Goal: Task Accomplishment & Management: Complete application form

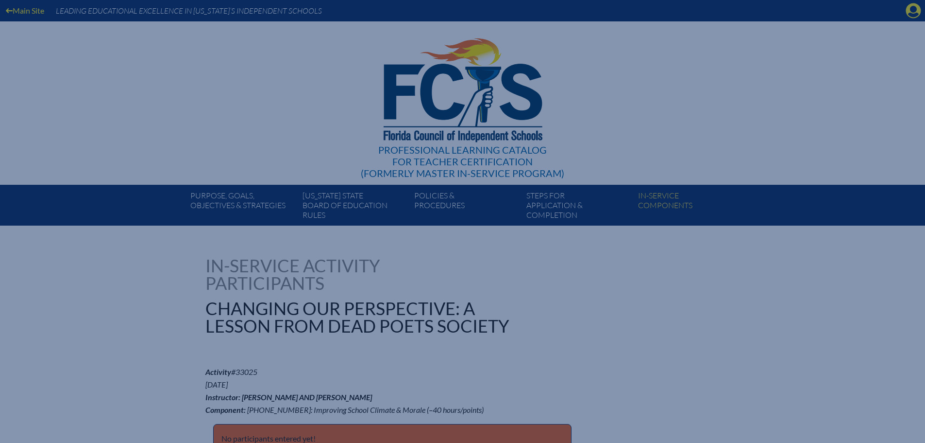
scroll to position [777, 0]
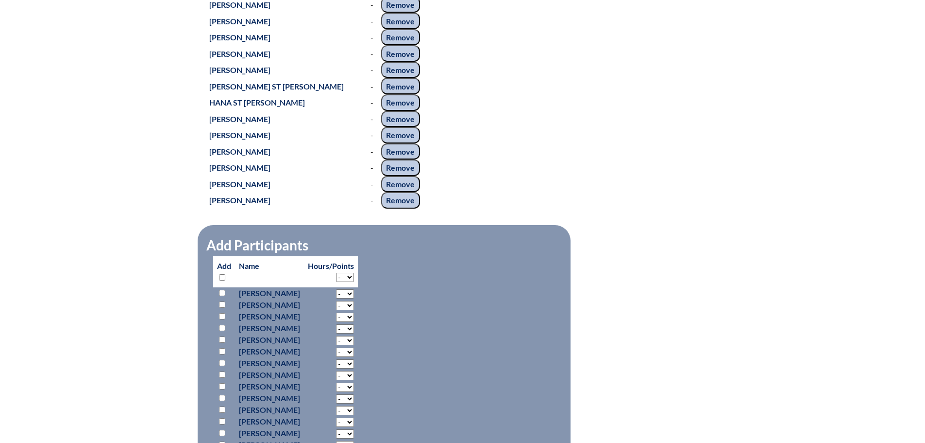
scroll to position [1020, 0]
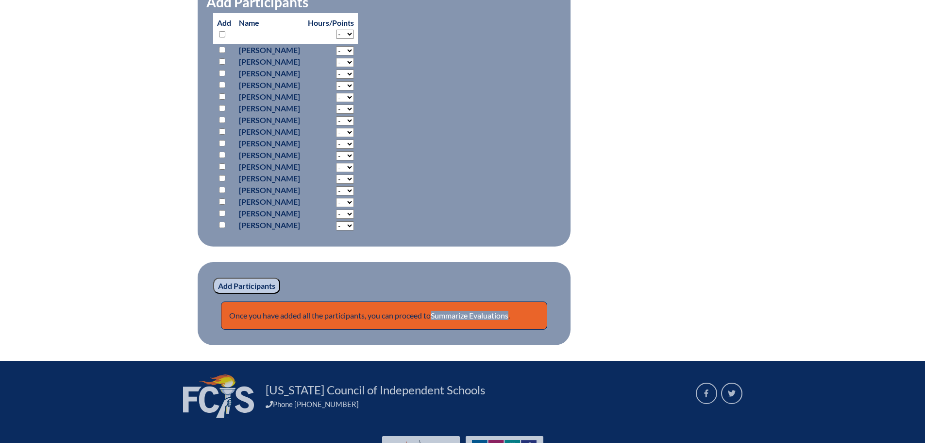
click at [221, 37] on input "checkbox" at bounding box center [222, 34] width 6 height 6
checkbox input "true"
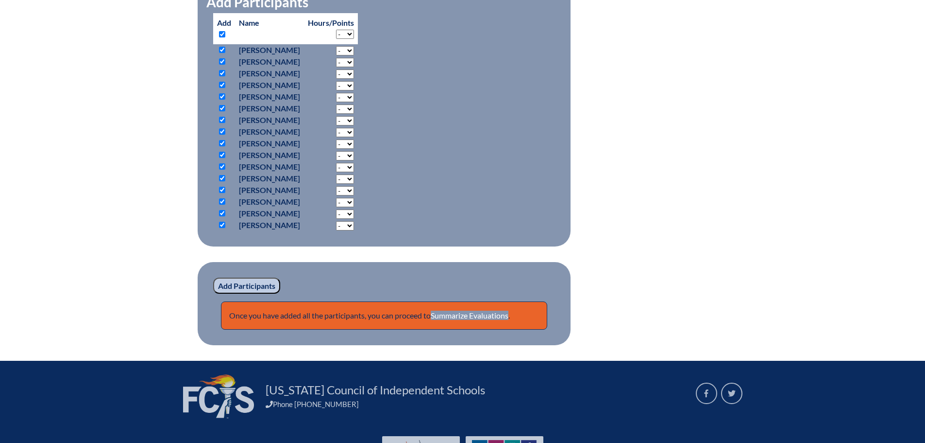
checkbox input "true"
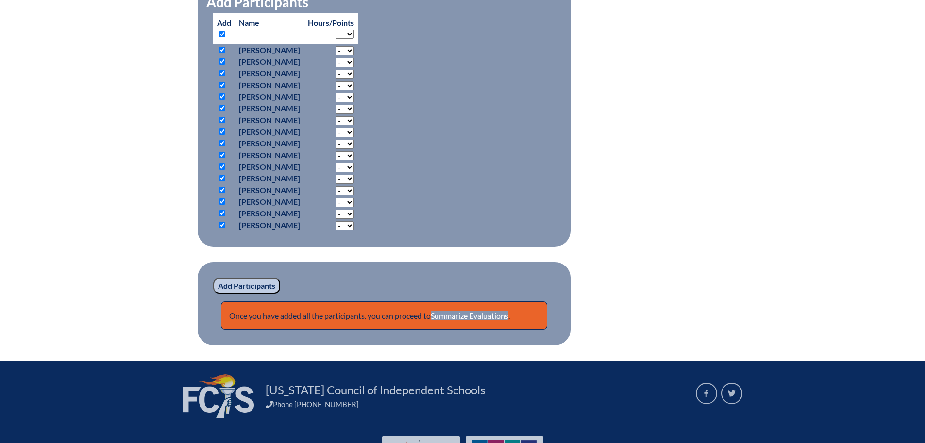
checkbox input "true"
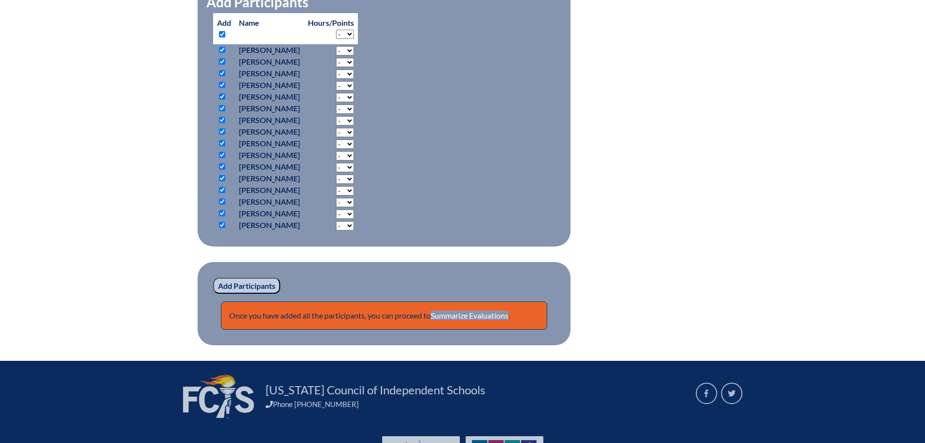
checkbox input "true"
click at [223, 158] on input "checkbox" at bounding box center [222, 155] width 6 height 6
checkbox input "false"
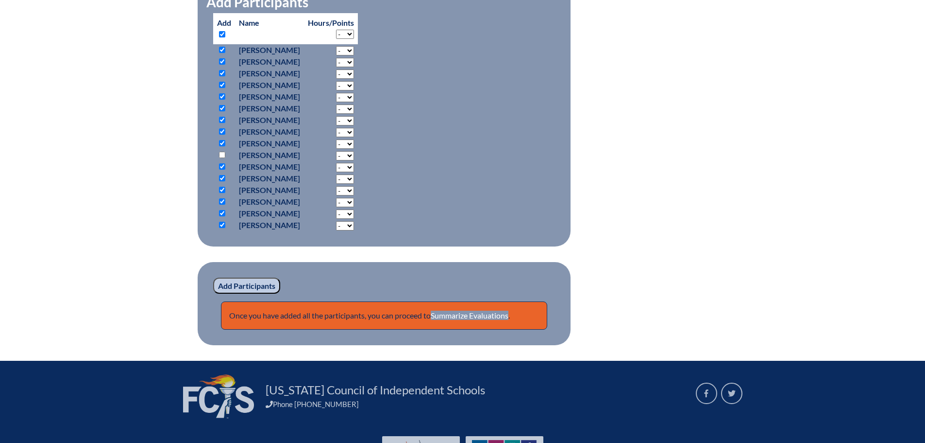
click at [222, 170] on input "checkbox" at bounding box center [222, 166] width 6 height 6
checkbox input "false"
click at [258, 294] on input "Add Participants" at bounding box center [246, 285] width 67 height 17
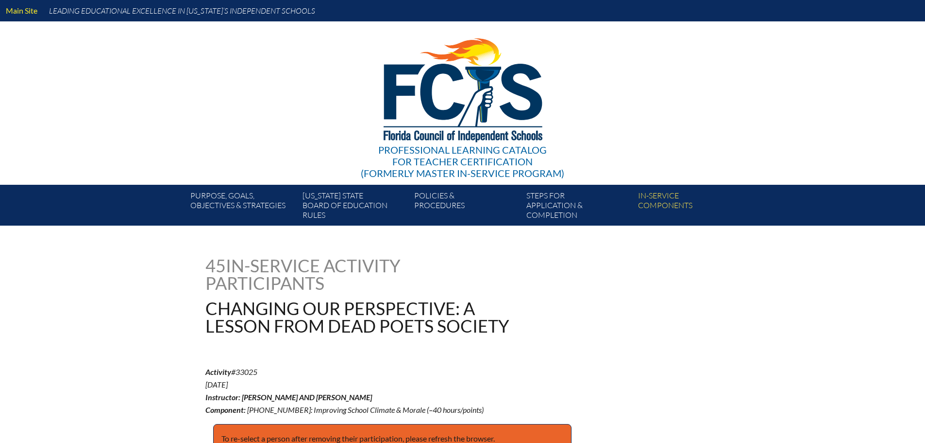
scroll to position [1020, 0]
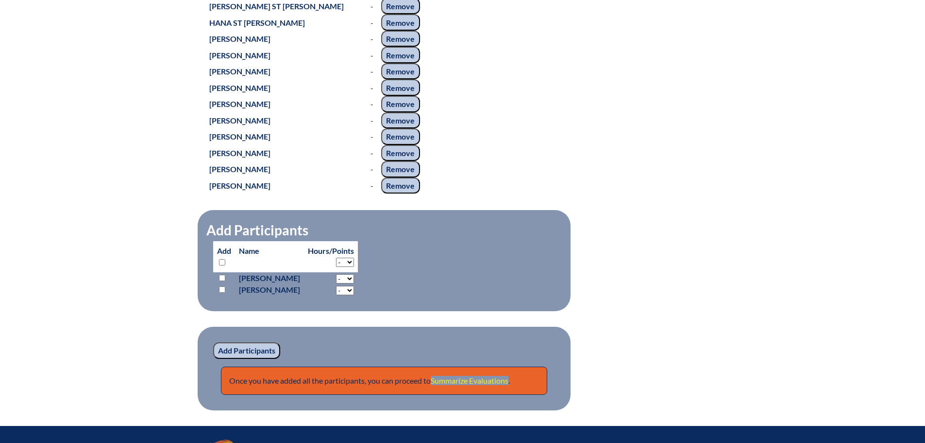
click at [488, 385] on link "Summarize Evaluations" at bounding box center [470, 379] width 78 height 9
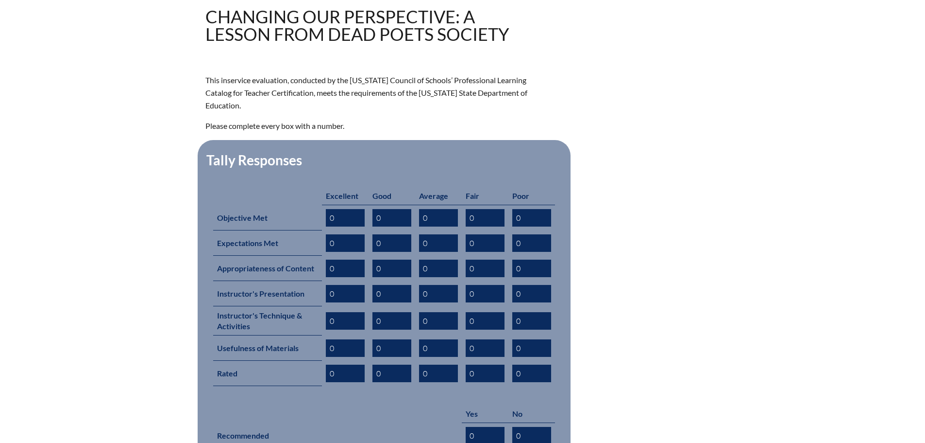
scroll to position [485, 0]
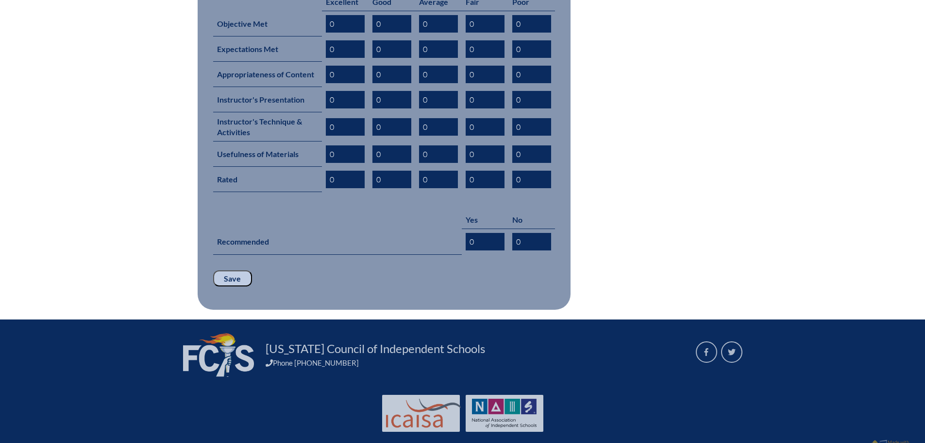
click at [227, 270] on input "Save" at bounding box center [232, 278] width 39 height 17
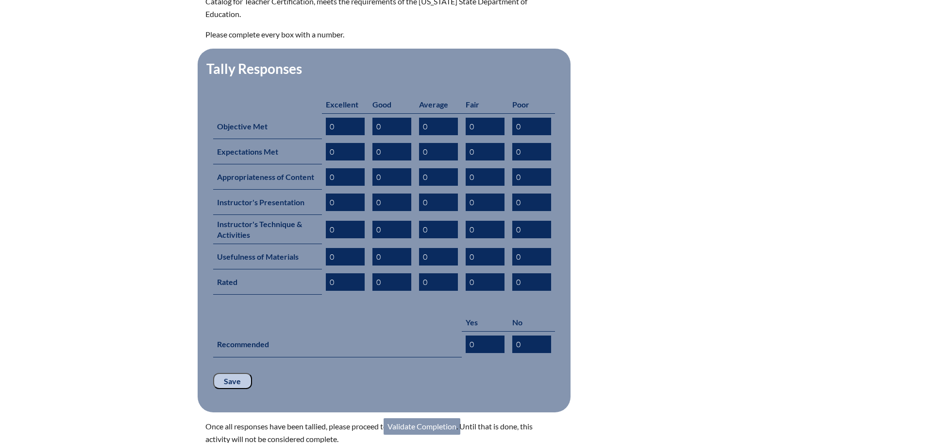
scroll to position [518, 0]
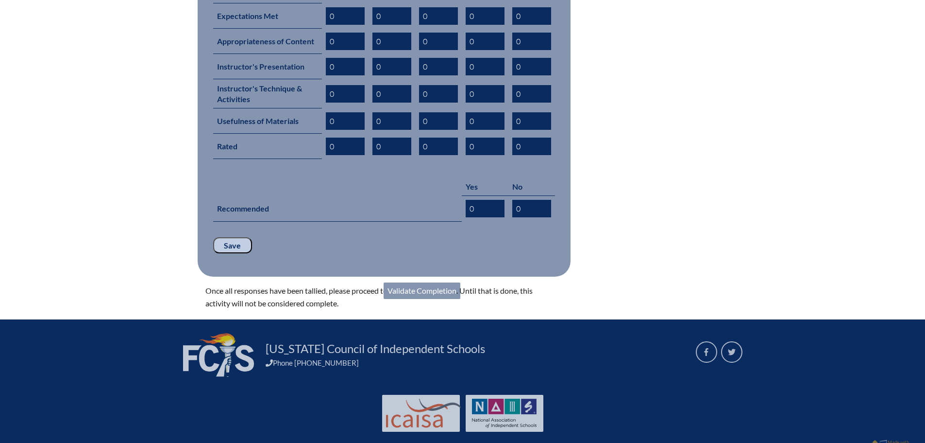
click at [431, 282] on link "Validate Completion" at bounding box center [422, 290] width 77 height 17
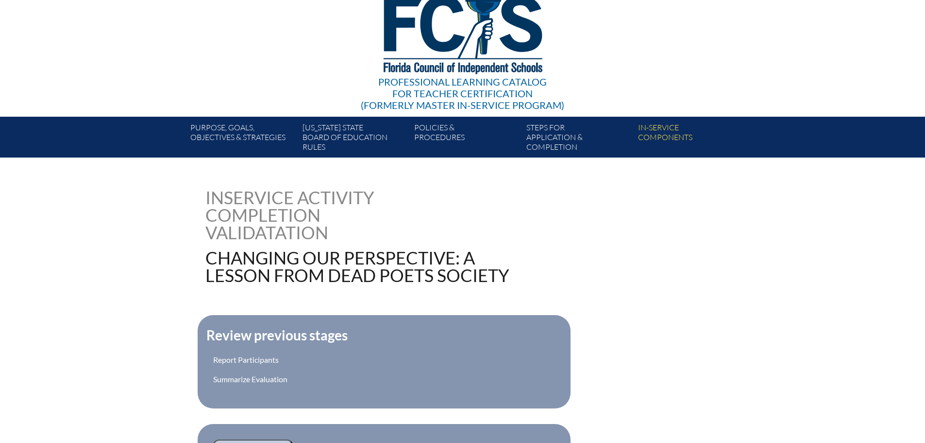
scroll to position [243, 0]
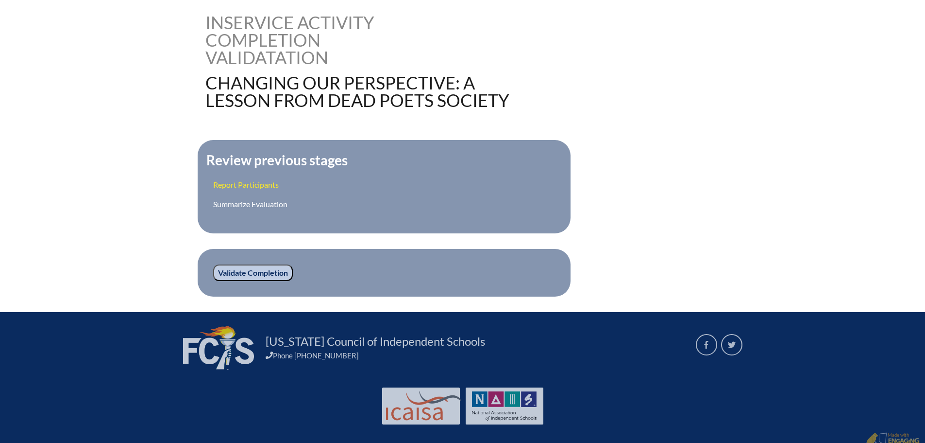
click at [249, 180] on link "Report Participants" at bounding box center [246, 184] width 66 height 9
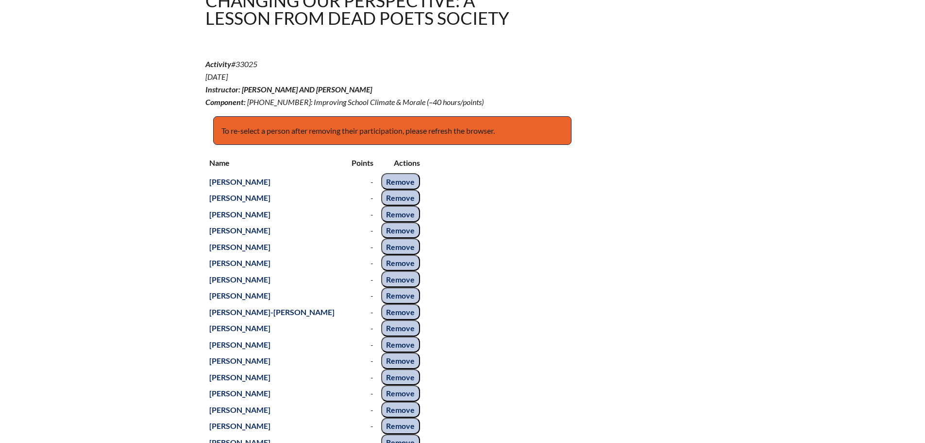
scroll to position [291, 0]
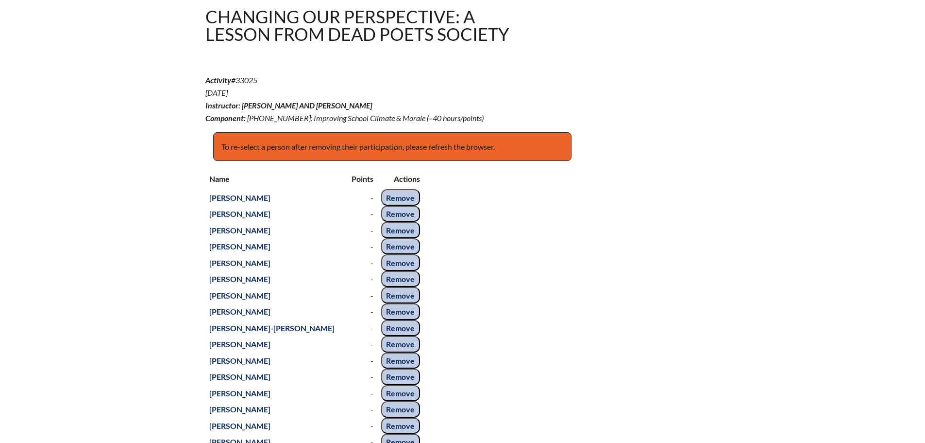
click at [395, 205] on input "Remove" at bounding box center [400, 197] width 39 height 17
click at [399, 222] on input "Remove" at bounding box center [400, 213] width 39 height 17
click at [395, 205] on input "Remove" at bounding box center [400, 197] width 39 height 17
click at [397, 205] on input "Remove" at bounding box center [400, 197] width 39 height 17
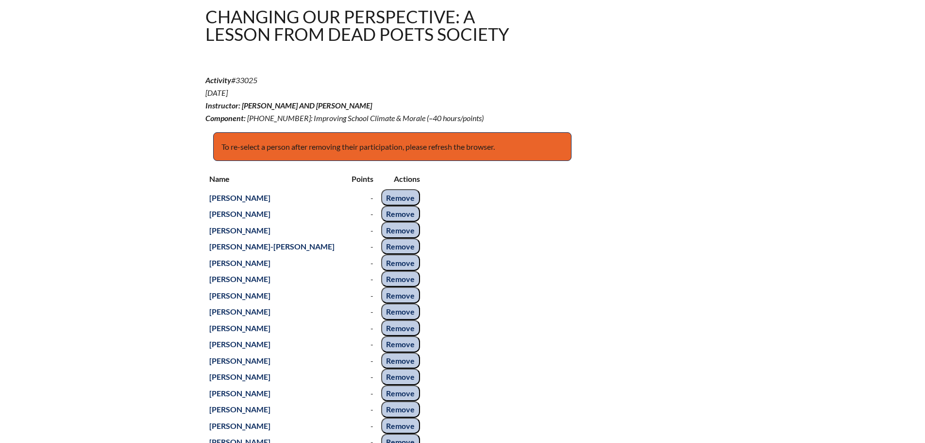
click at [397, 222] on input "Remove" at bounding box center [400, 213] width 39 height 17
click at [400, 205] on input "Remove" at bounding box center [400, 197] width 39 height 17
click at [395, 238] on input "Remove" at bounding box center [400, 230] width 39 height 17
click at [395, 222] on input "Remove" at bounding box center [400, 213] width 39 height 17
click at [399, 205] on input "Remove" at bounding box center [400, 197] width 39 height 17
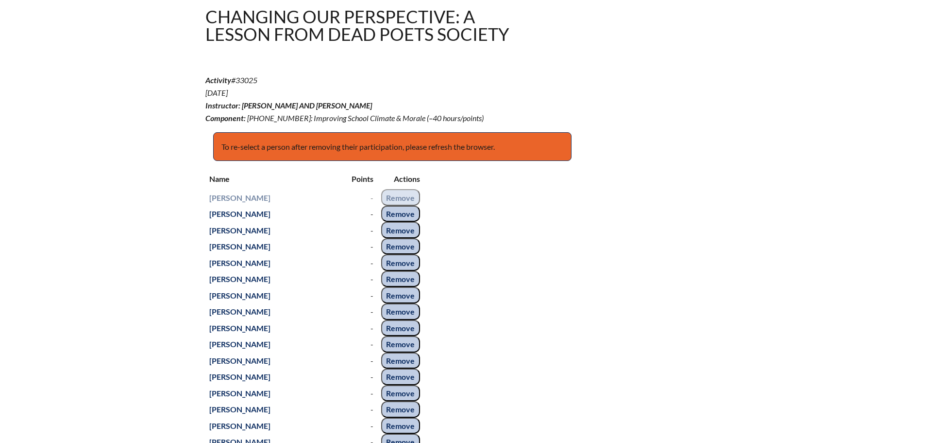
click at [398, 222] on input "Remove" at bounding box center [400, 213] width 39 height 17
click at [398, 238] on input "Remove" at bounding box center [400, 230] width 39 height 17
click at [399, 222] on input "Remove" at bounding box center [400, 213] width 39 height 17
click at [399, 238] on input "Remove" at bounding box center [400, 230] width 39 height 17
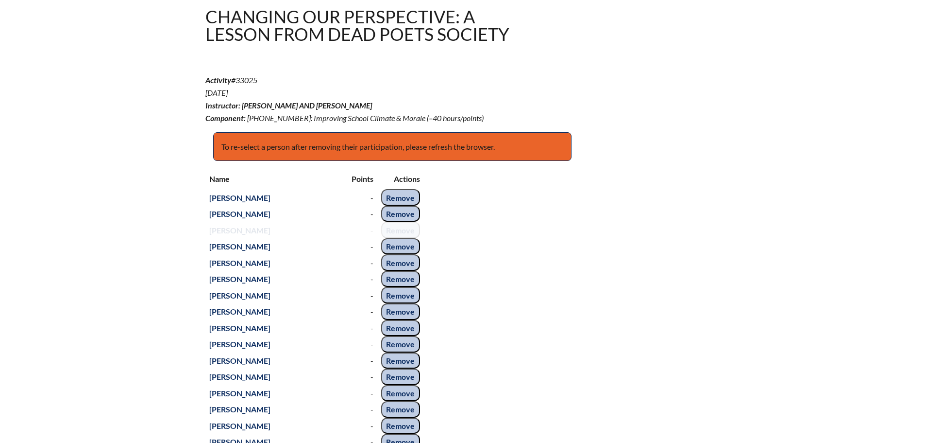
click at [399, 238] on input "Remove" at bounding box center [400, 230] width 39 height 17
click at [402, 222] on input "Remove" at bounding box center [400, 213] width 39 height 17
click at [402, 205] on input "Remove" at bounding box center [400, 197] width 39 height 17
click at [394, 246] on tbody "Grisell Abad - Remove Matthew Booth - Remove Jennifer Bottorff - Remove Carrie …" at bounding box center [314, 449] width 219 height 521
click at [395, 222] on input "Remove" at bounding box center [400, 213] width 39 height 17
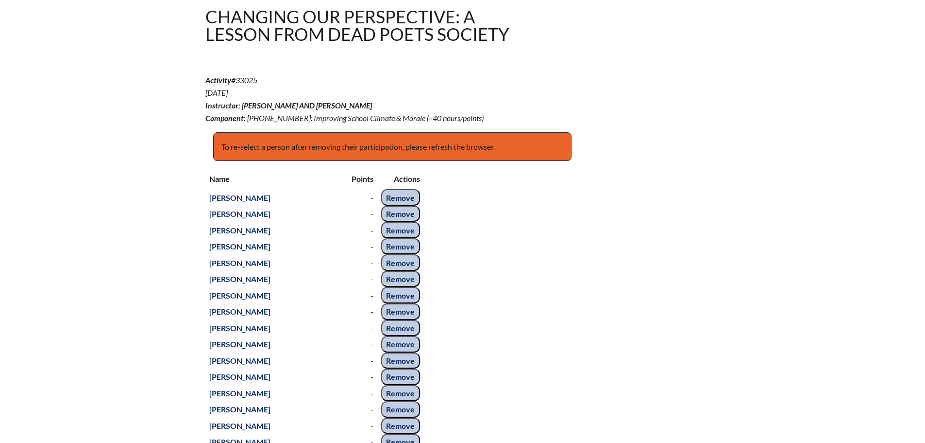
click at [407, 205] on input "Remove" at bounding box center [400, 197] width 39 height 17
click at [393, 238] on input "Remove" at bounding box center [400, 230] width 39 height 17
click at [393, 255] on input "Remove" at bounding box center [400, 246] width 39 height 17
click at [390, 276] on tbody "Grisell Abad - Remove Matthew Booth - Remove Jennifer Bottorff - Remove Carrie …" at bounding box center [314, 417] width 219 height 456
click at [392, 255] on input "Remove" at bounding box center [400, 246] width 39 height 17
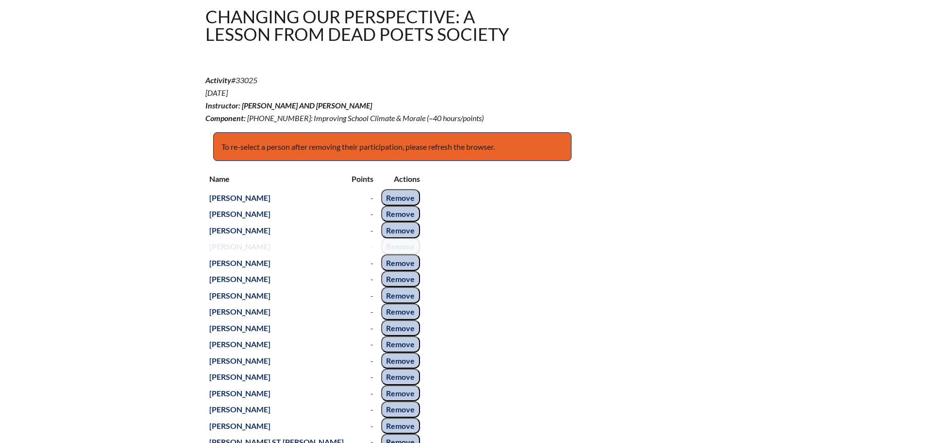
click at [394, 238] on input "Remove" at bounding box center [400, 230] width 39 height 17
click at [396, 222] on input "Remove" at bounding box center [400, 213] width 39 height 17
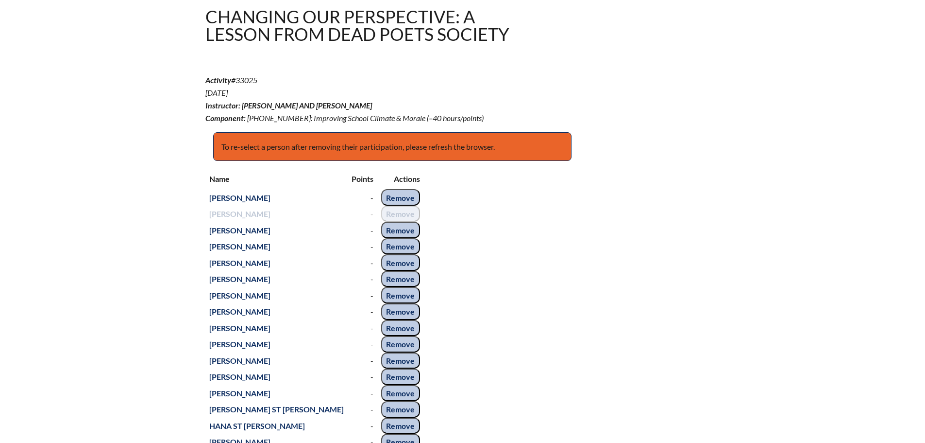
click at [397, 205] on input "Remove" at bounding box center [400, 197] width 39 height 17
click at [398, 205] on input "Remove" at bounding box center [400, 197] width 39 height 17
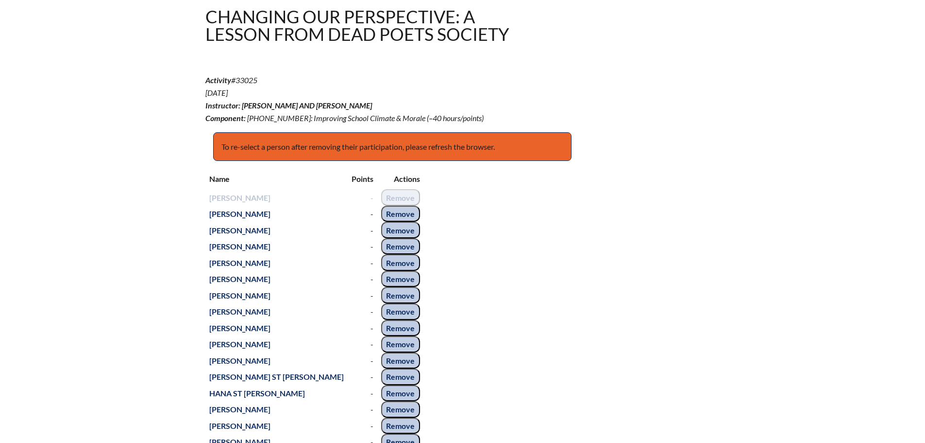
click at [398, 205] on input "Remove" at bounding box center [400, 197] width 39 height 17
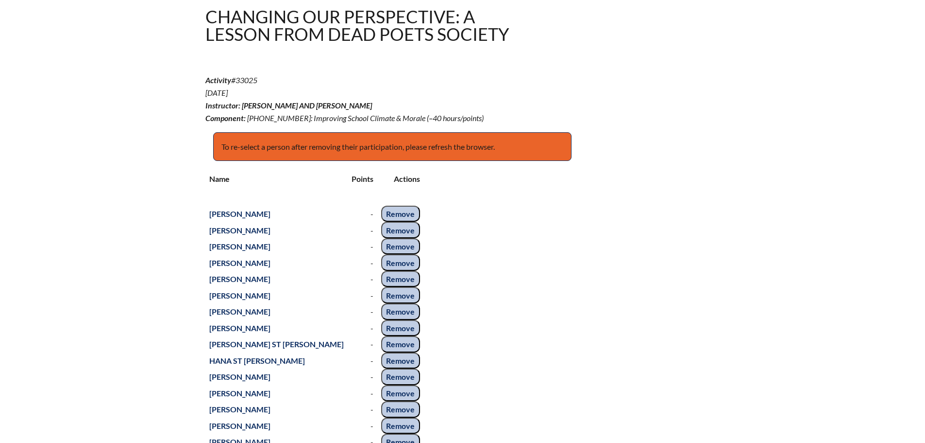
click at [398, 215] on tbody "Grisell Abad - Remove Matthew Booth - Remove Jennifer Bottorff - Remove Carrie …" at bounding box center [314, 360] width 219 height 342
click at [398, 205] on input "Remove" at bounding box center [400, 197] width 39 height 17
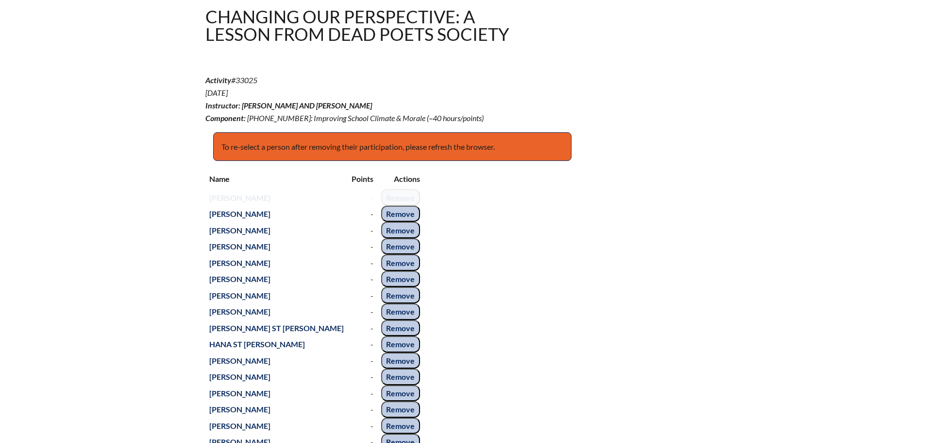
click at [398, 215] on input "Remove" at bounding box center [400, 213] width 39 height 17
click at [398, 205] on input "Remove" at bounding box center [400, 197] width 39 height 17
click at [398, 215] on input "Remove" at bounding box center [400, 213] width 39 height 17
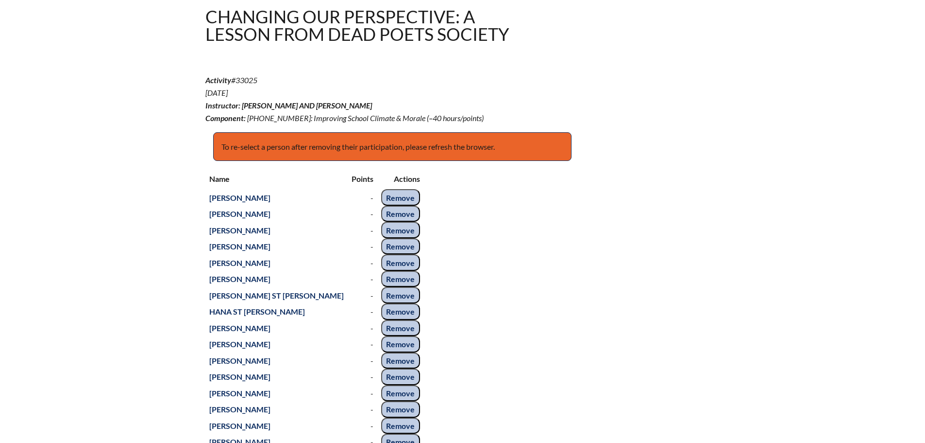
click at [398, 205] on input "Remove" at bounding box center [400, 197] width 39 height 17
click at [398, 215] on tbody "Grisell Abad - Remove Matthew Booth - Remove Jennifer Bottorff - Remove Carrie …" at bounding box center [314, 335] width 219 height 293
click at [398, 205] on input "Remove" at bounding box center [400, 197] width 39 height 17
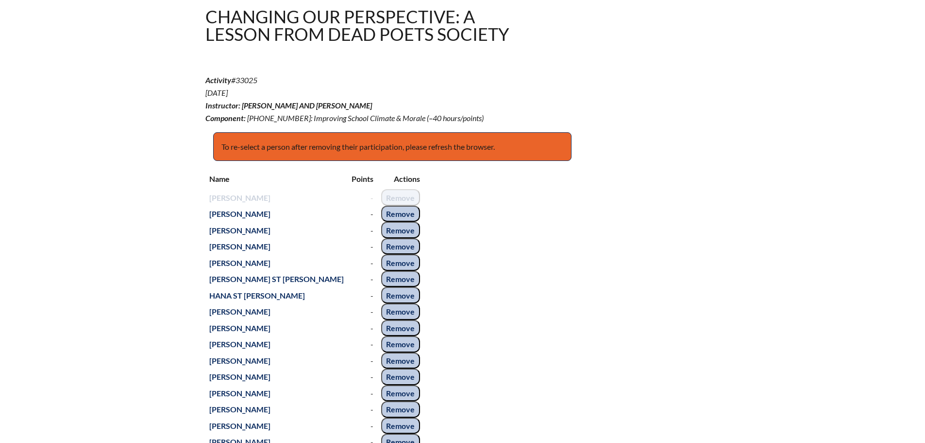
click at [398, 205] on input "Remove" at bounding box center [400, 197] width 39 height 17
click at [398, 215] on tbody "Grisell Abad - Remove Matthew Booth - Remove Jennifer Bottorff - Remove Carrie …" at bounding box center [314, 327] width 219 height 277
click at [398, 205] on input "Remove" at bounding box center [400, 197] width 39 height 17
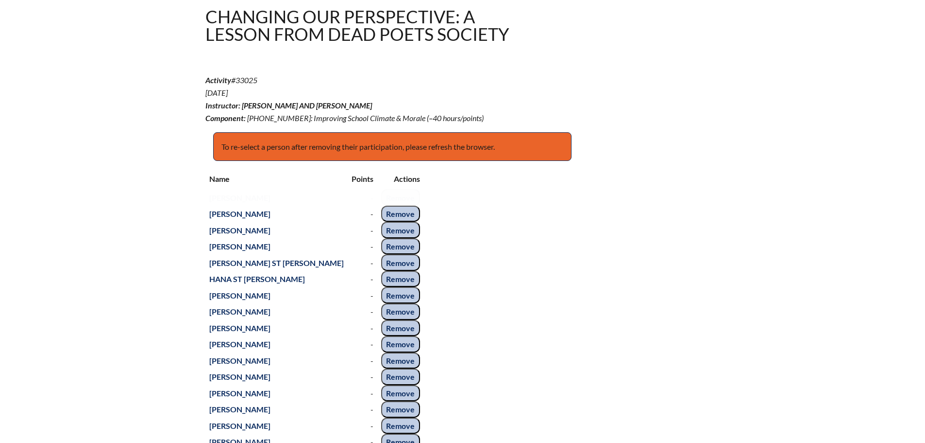
click at [398, 215] on input "Remove" at bounding box center [400, 213] width 39 height 17
click at [398, 205] on input "Remove" at bounding box center [400, 197] width 39 height 17
click at [398, 215] on input "Remove" at bounding box center [400, 213] width 39 height 17
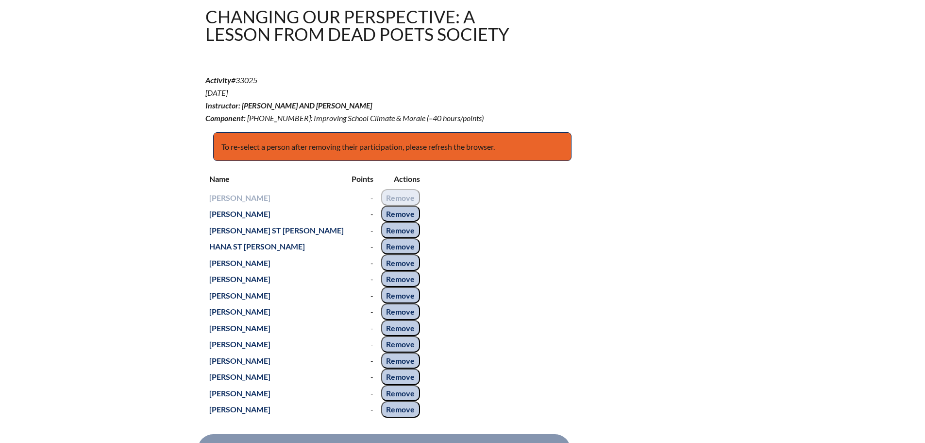
click at [398, 205] on input "Remove" at bounding box center [400, 197] width 39 height 17
click at [398, 215] on input "Remove" at bounding box center [400, 213] width 39 height 17
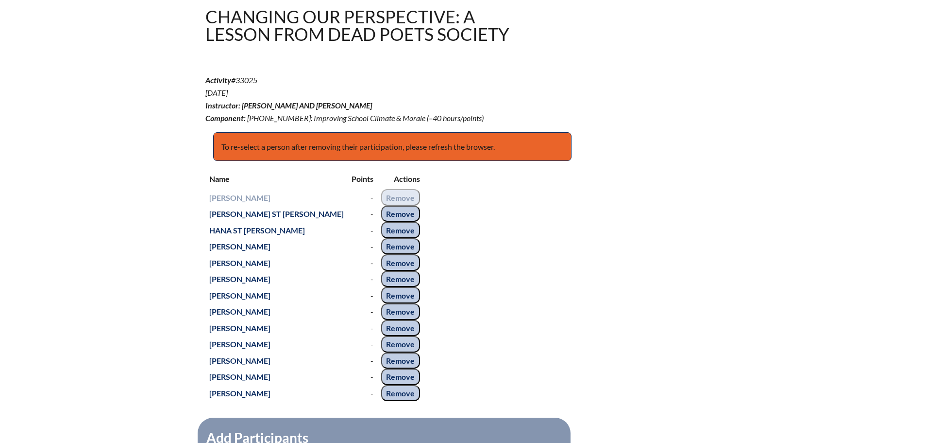
click at [398, 205] on input "Remove" at bounding box center [400, 197] width 39 height 17
click at [398, 215] on input "Remove" at bounding box center [400, 213] width 39 height 17
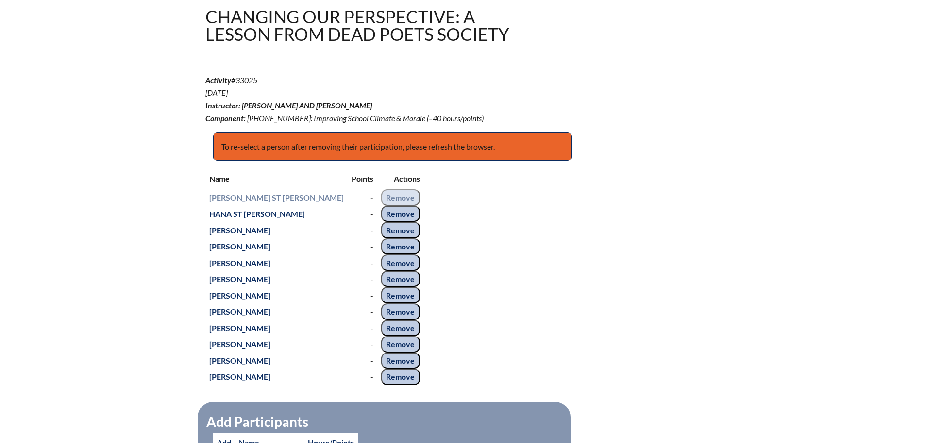
click at [398, 205] on input "Remove" at bounding box center [400, 197] width 39 height 17
click at [398, 215] on tbody "Grisell Abad - Remove Matthew Booth - Remove Jennifer Bottorff - Remove Carrie …" at bounding box center [314, 286] width 219 height 195
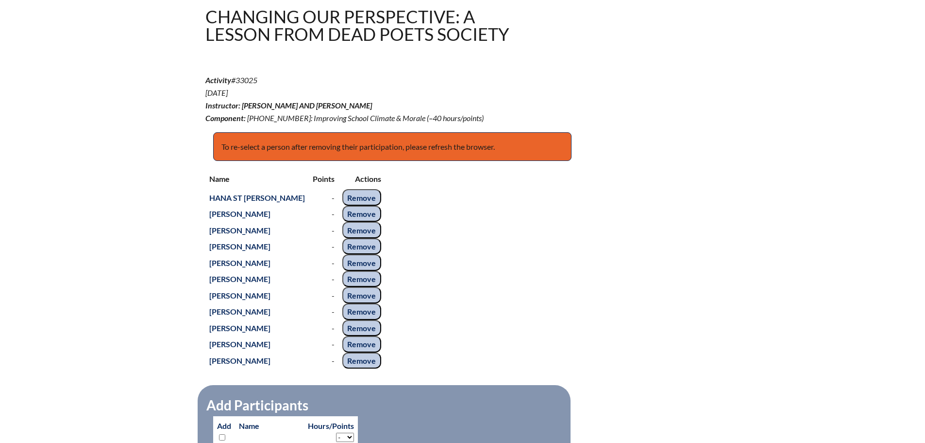
click at [381, 205] on input "Remove" at bounding box center [361, 197] width 39 height 17
click at [385, 215] on tbody "Grisell Abad - Remove Matthew Booth - Remove Jennifer Bottorff - Remove Carrie …" at bounding box center [295, 278] width 180 height 179
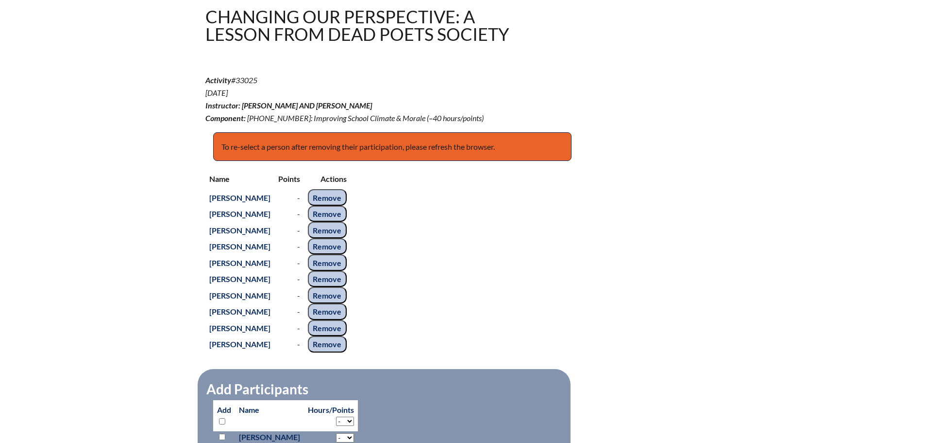
click at [347, 205] on input "Remove" at bounding box center [327, 197] width 39 height 17
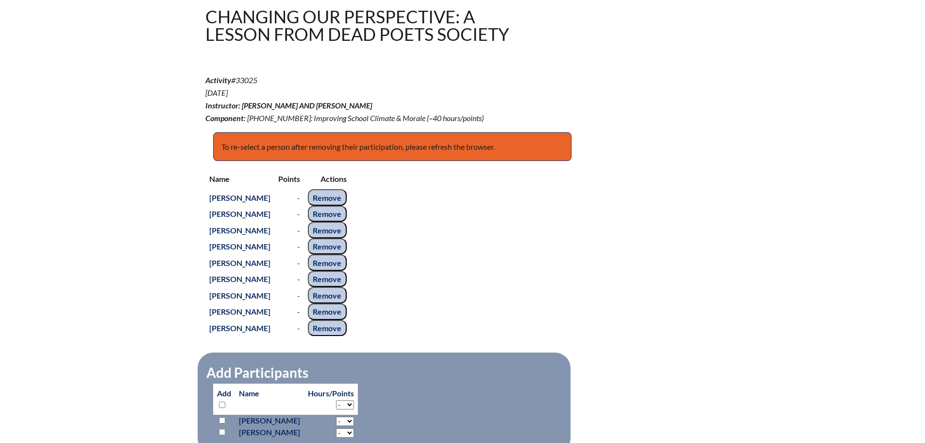
click at [347, 222] on input "Remove" at bounding box center [327, 213] width 39 height 17
click at [347, 205] on input "Remove" at bounding box center [327, 197] width 39 height 17
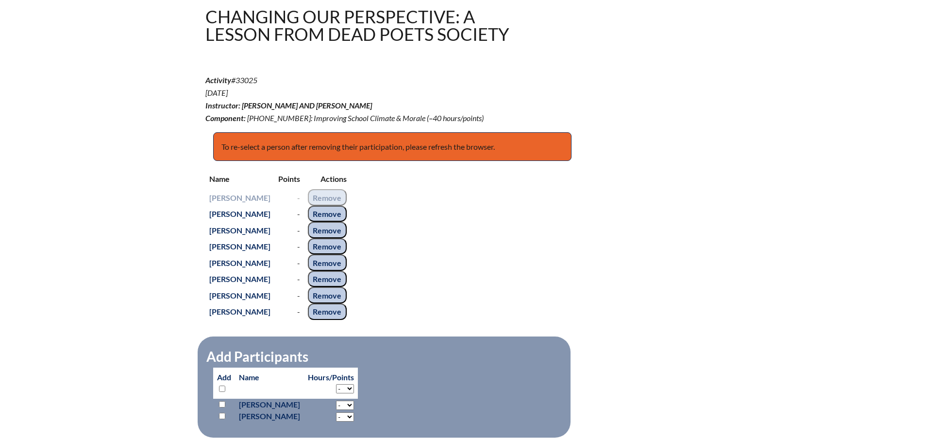
click at [347, 238] on input "Remove" at bounding box center [327, 230] width 39 height 17
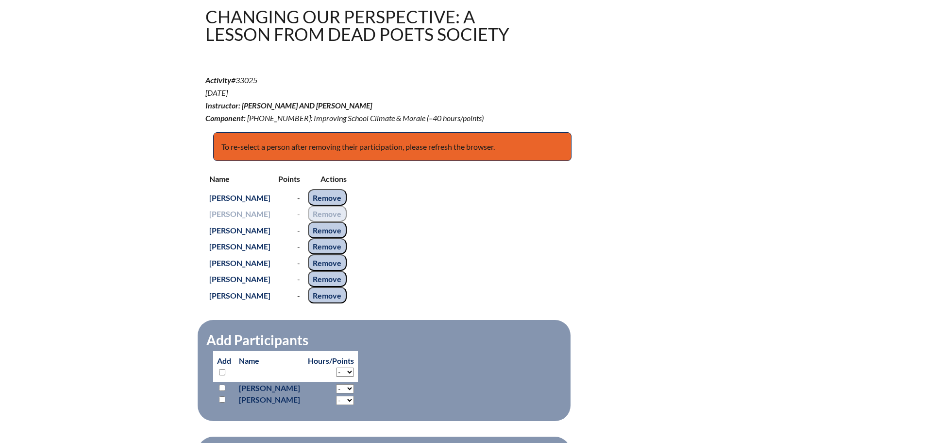
click at [347, 222] on input "Remove" at bounding box center [327, 213] width 39 height 17
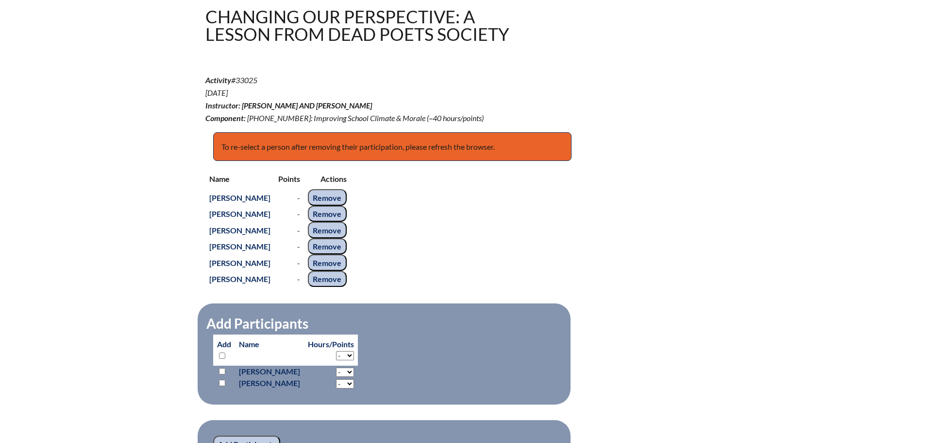
click at [347, 205] on input "Remove" at bounding box center [327, 197] width 39 height 17
click at [347, 238] on input "Remove" at bounding box center [327, 230] width 39 height 17
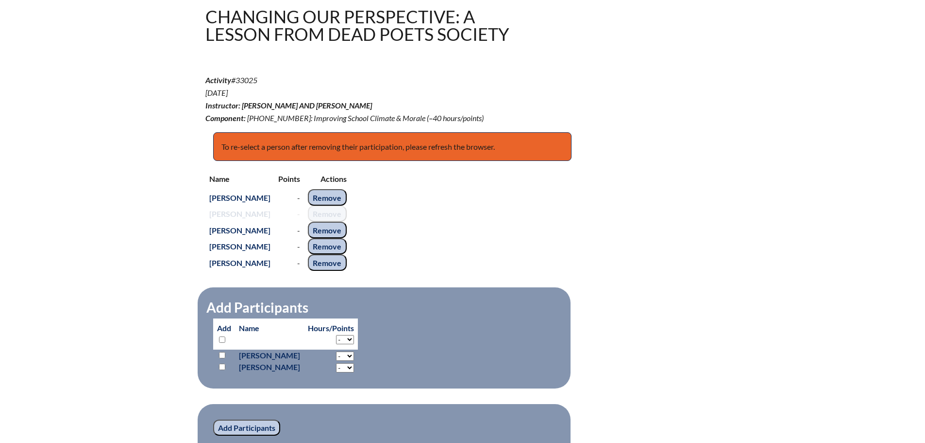
click at [394, 231] on div "Name Points Actions Grisell Abad - Remove Matthew Booth - Remove Jennifer Botto…" at bounding box center [462, 220] width 515 height 103
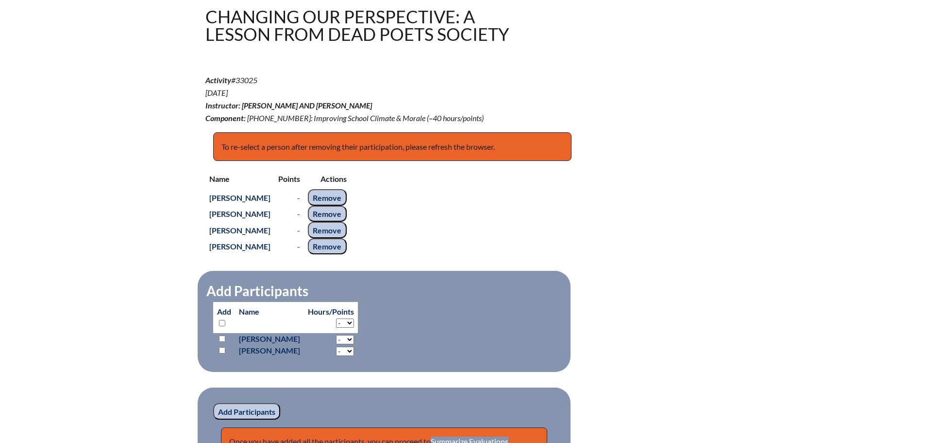
click at [347, 238] on input "Remove" at bounding box center [327, 230] width 39 height 17
click at [347, 222] on input "Remove" at bounding box center [327, 213] width 39 height 17
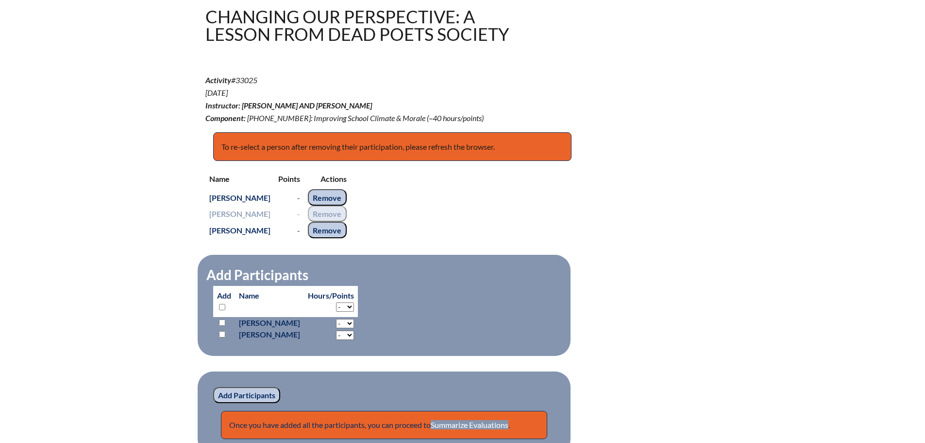
click at [347, 205] on input "Remove" at bounding box center [327, 197] width 39 height 17
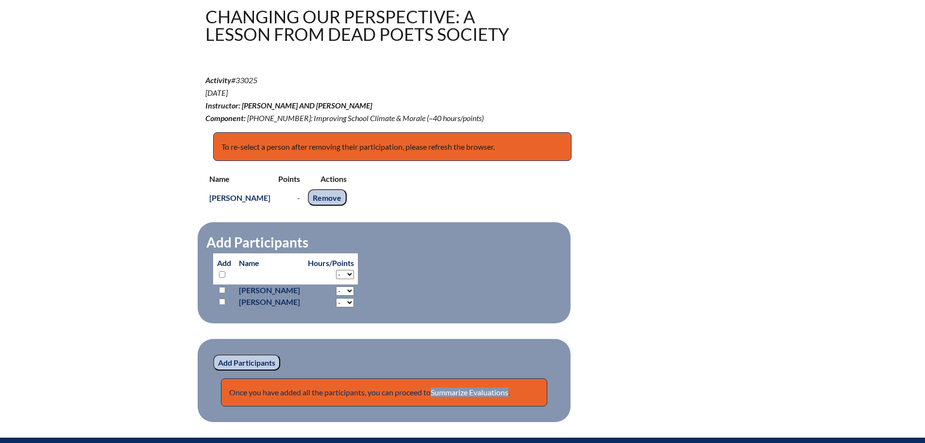
click at [351, 206] on td "45" at bounding box center [277, 205] width 145 height 1
click at [347, 205] on input "Remove" at bounding box center [327, 197] width 39 height 17
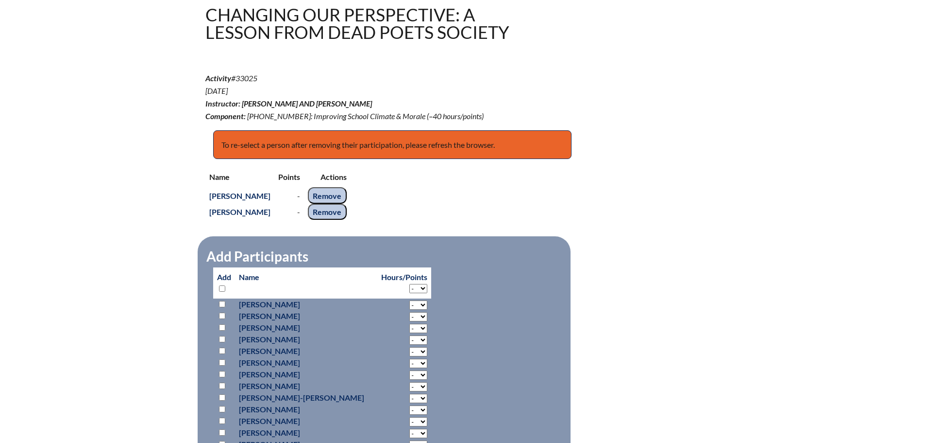
scroll to position [293, 0]
click at [347, 190] on input "Remove" at bounding box center [327, 195] width 39 height 17
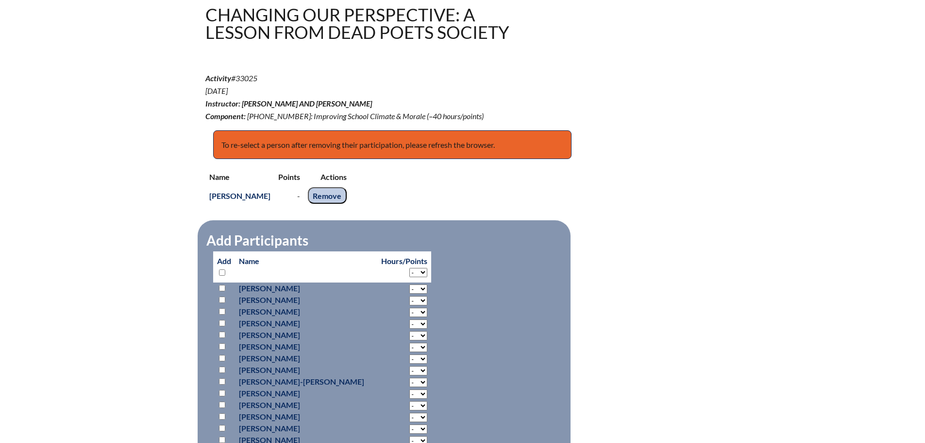
click at [347, 188] on input "Remove" at bounding box center [327, 195] width 39 height 17
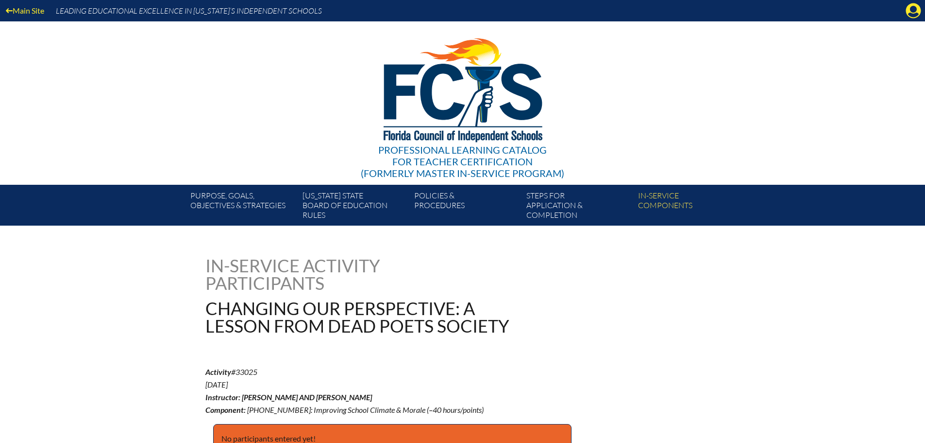
scroll to position [293, 0]
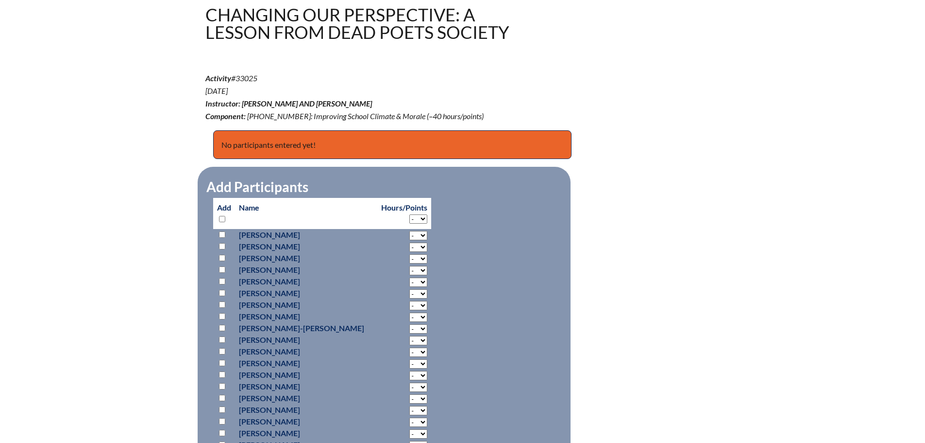
click at [417, 217] on select "- 2 3 4 5 6 7 8 9 10 11 12 13 14 15 16 17 18" at bounding box center [418, 218] width 18 height 9
select select "2"
click at [409, 214] on select "- 2 3 4 5 6 7 8 9 10 11 12 13 14 15 16 17 18" at bounding box center [418, 218] width 18 height 9
select select "2"
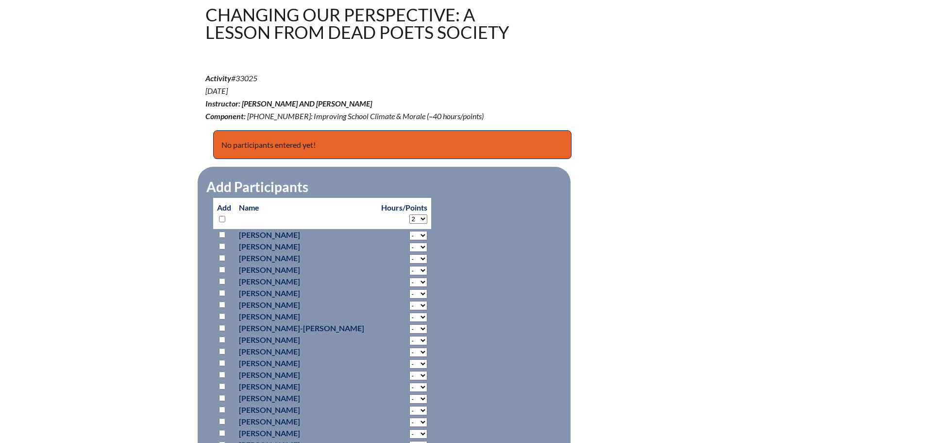
select select "2"
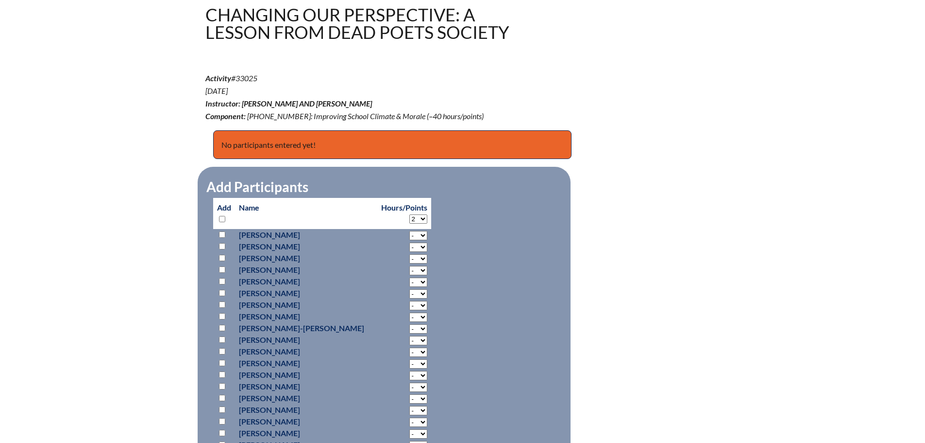
select select "2"
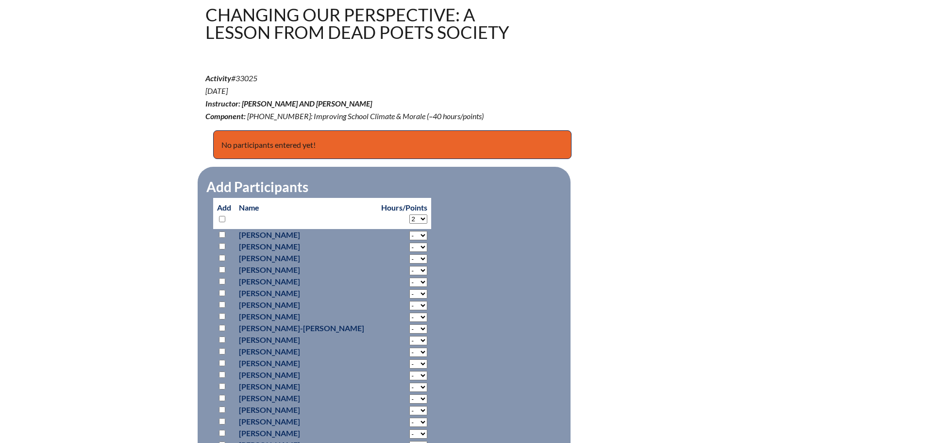
select select "2"
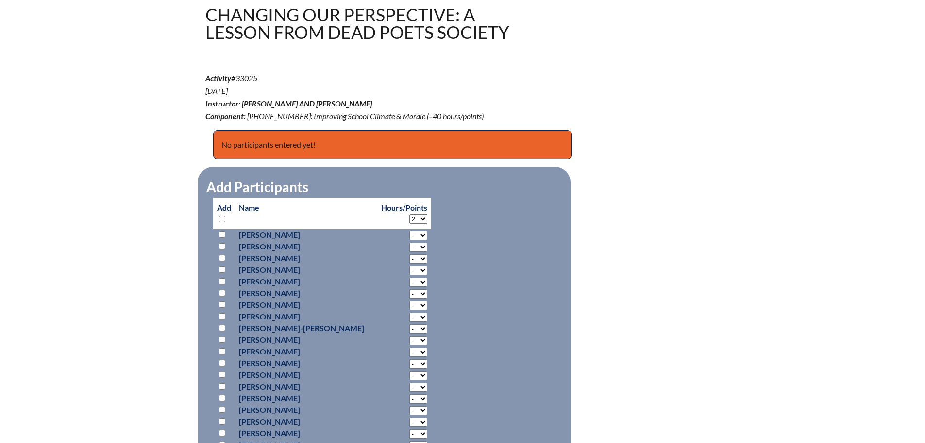
select select "2"
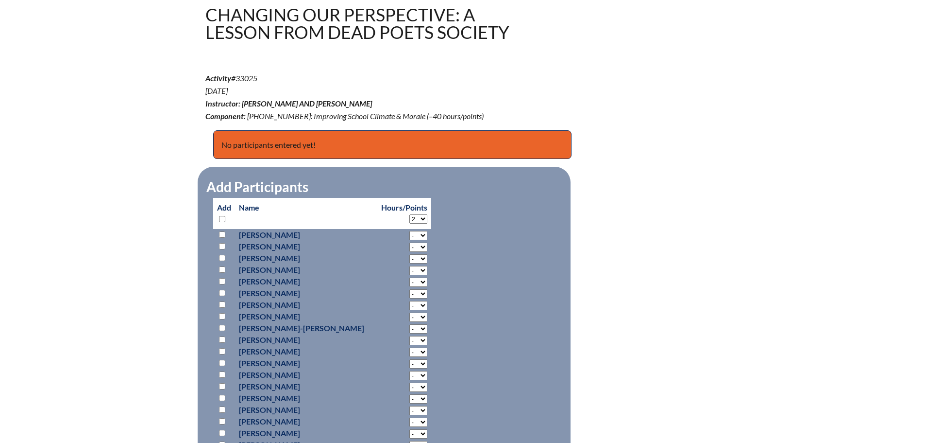
select select "2"
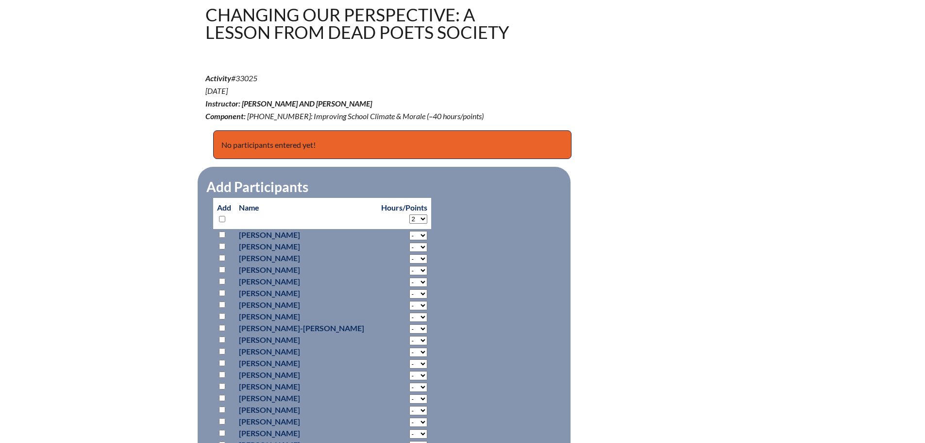
select select "2"
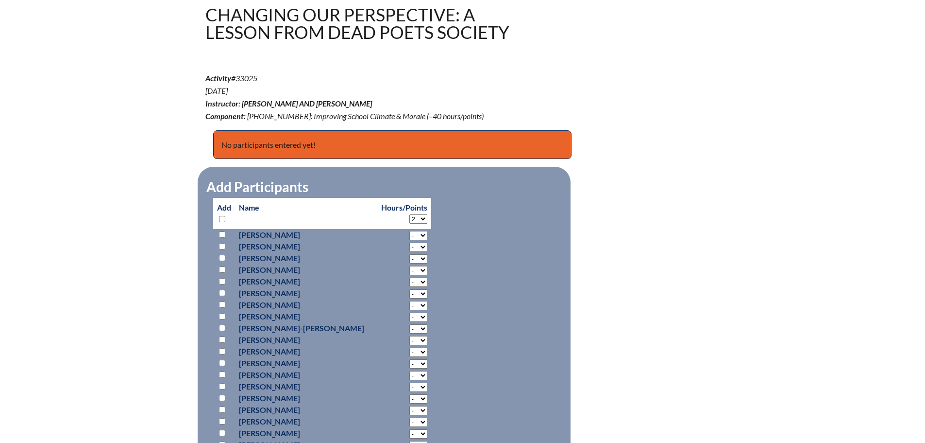
select select "2"
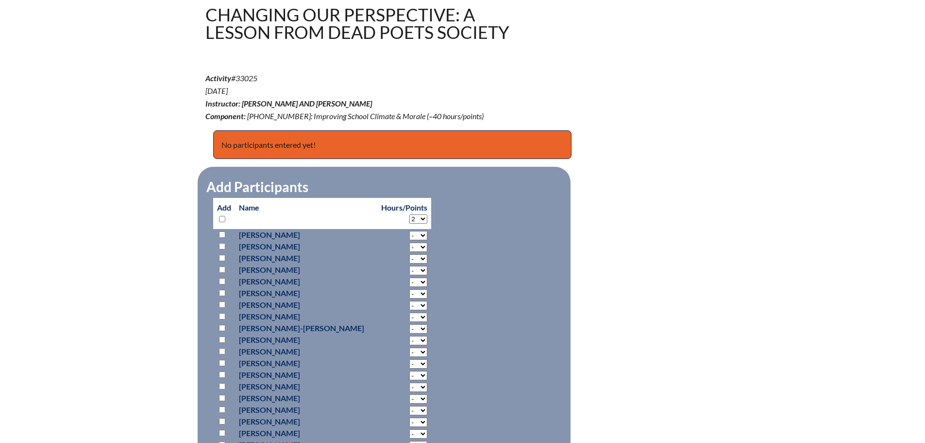
select select "2"
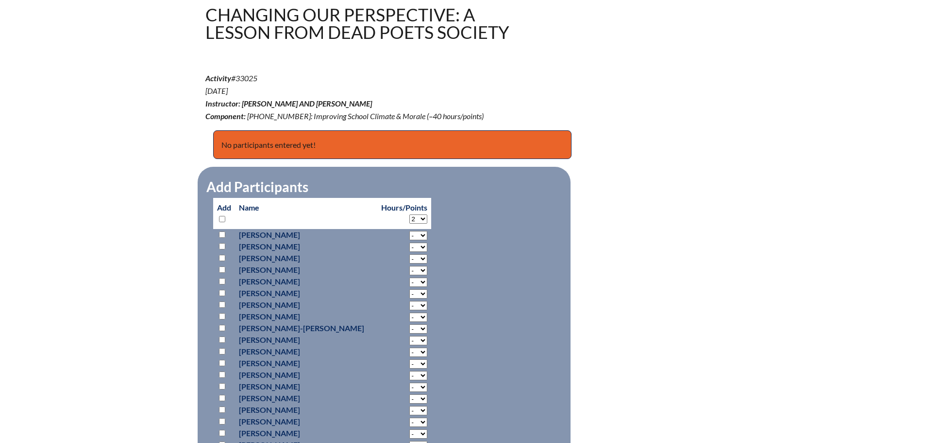
select select "2"
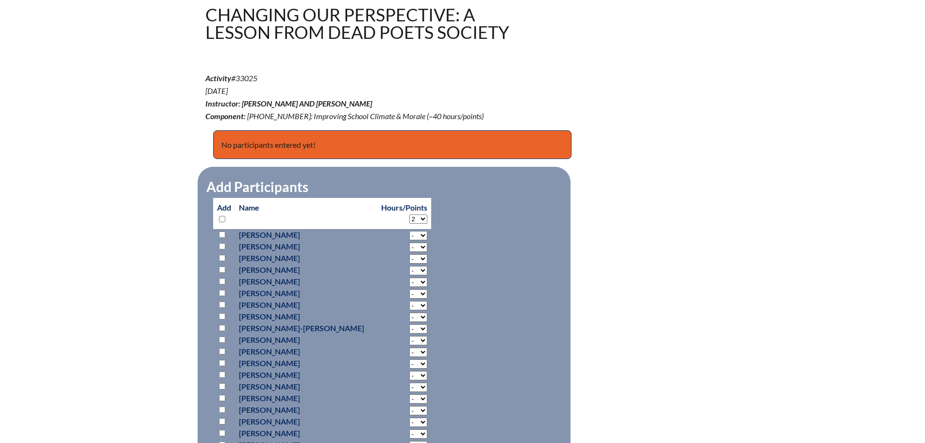
select select "2"
click at [221, 217] on input "checkbox" at bounding box center [222, 219] width 6 height 6
checkbox input "true"
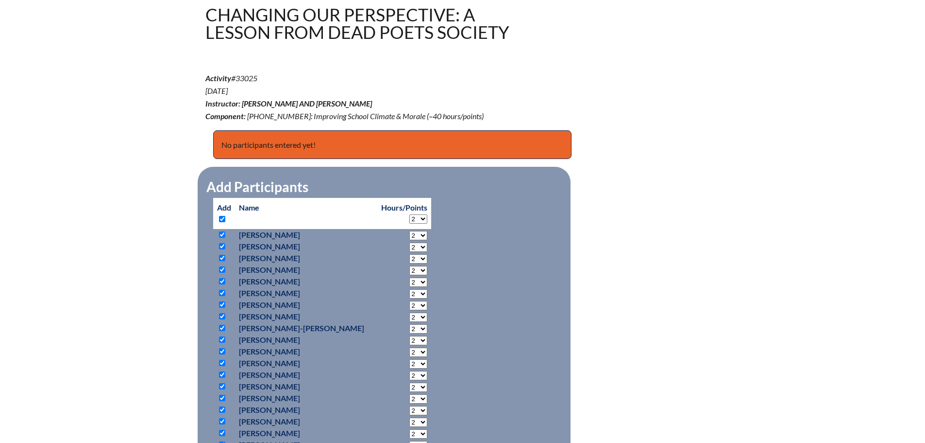
checkbox input "true"
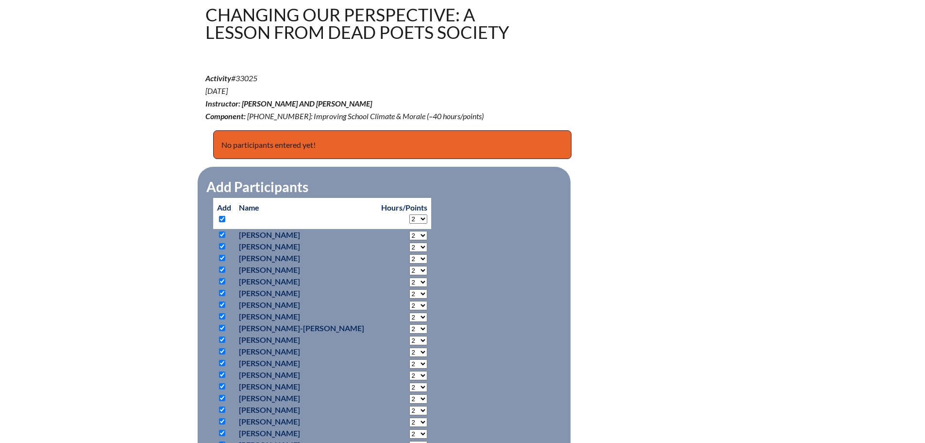
checkbox input "true"
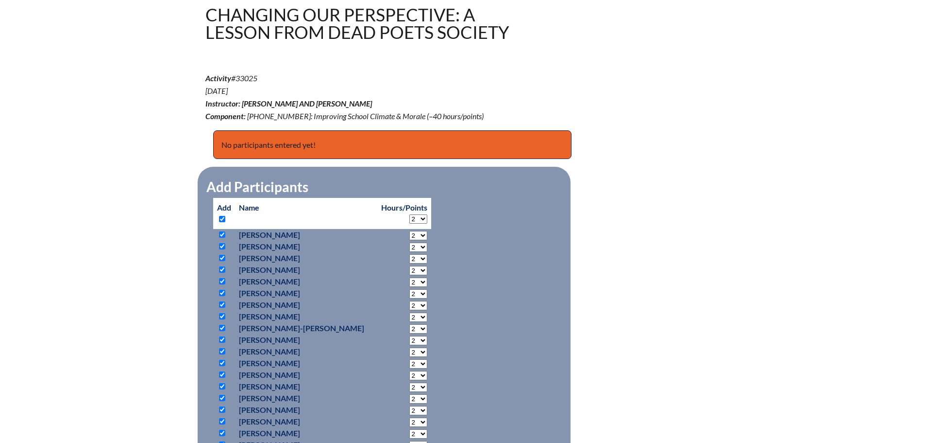
checkbox input "true"
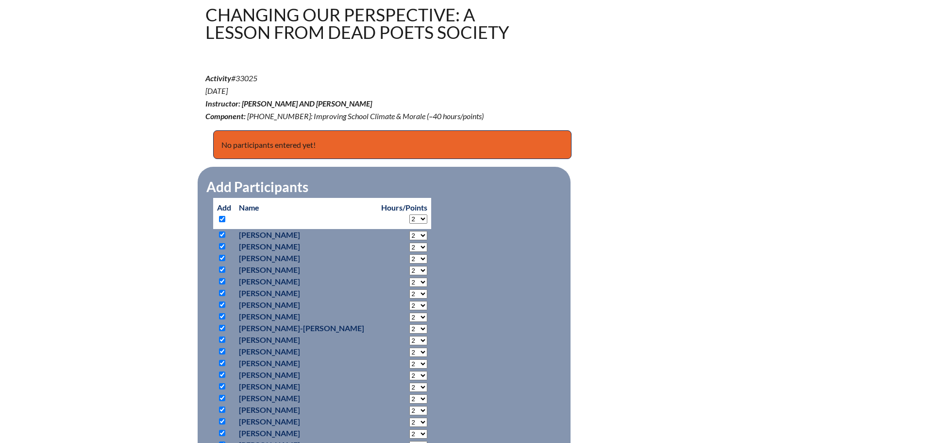
checkbox input "true"
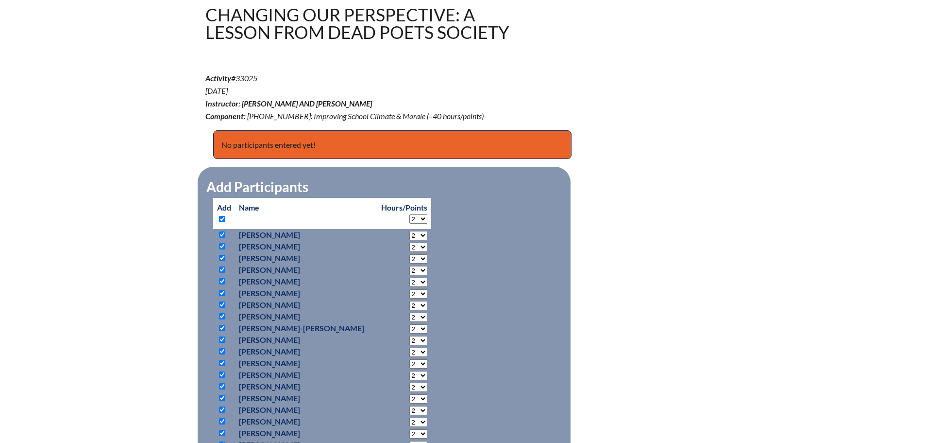
checkbox input "true"
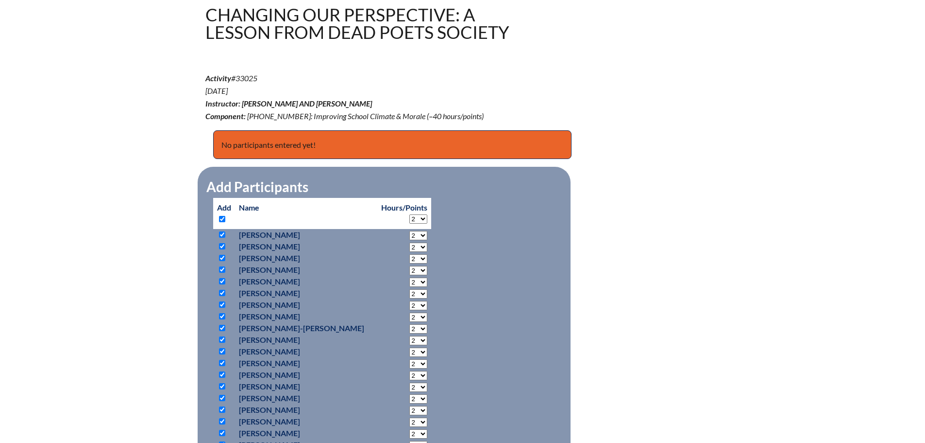
checkbox input "true"
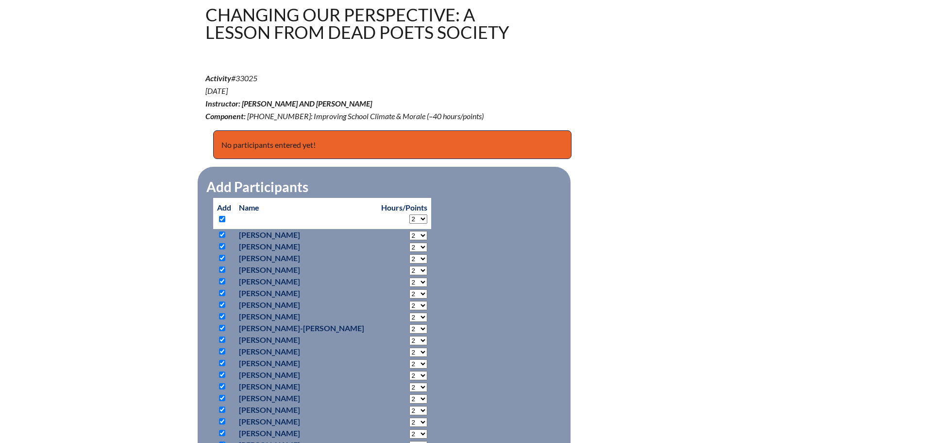
checkbox input "true"
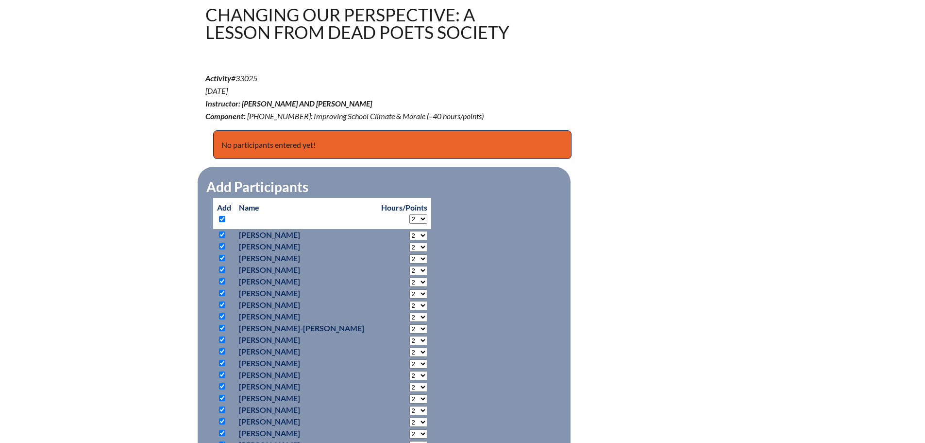
checkbox input "true"
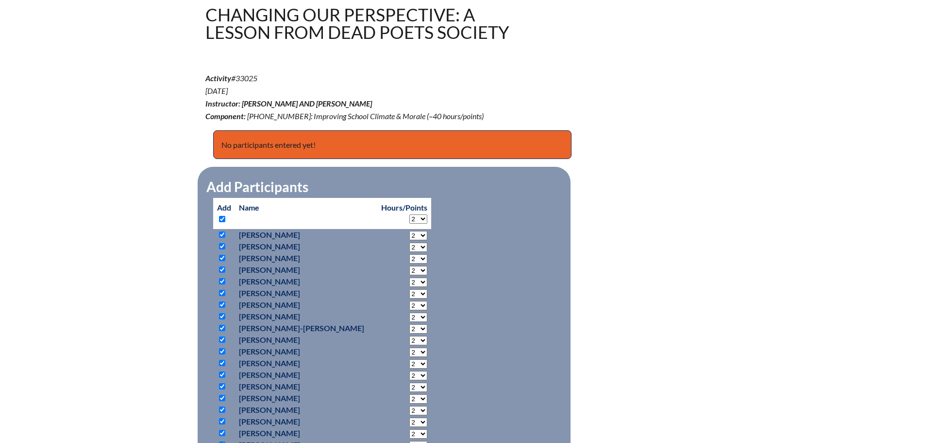
checkbox input "true"
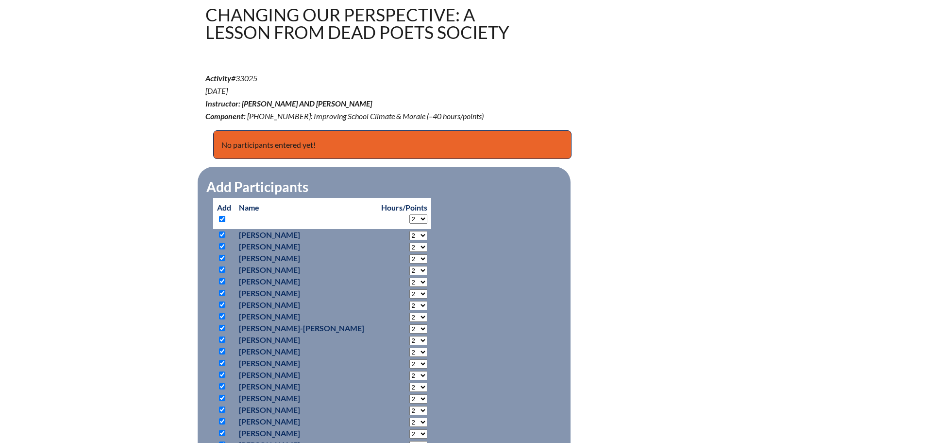
checkbox input "true"
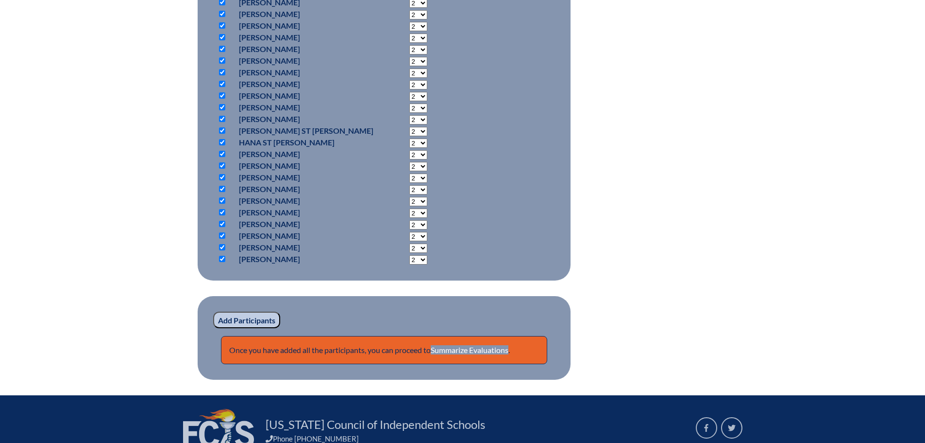
scroll to position [812, 0]
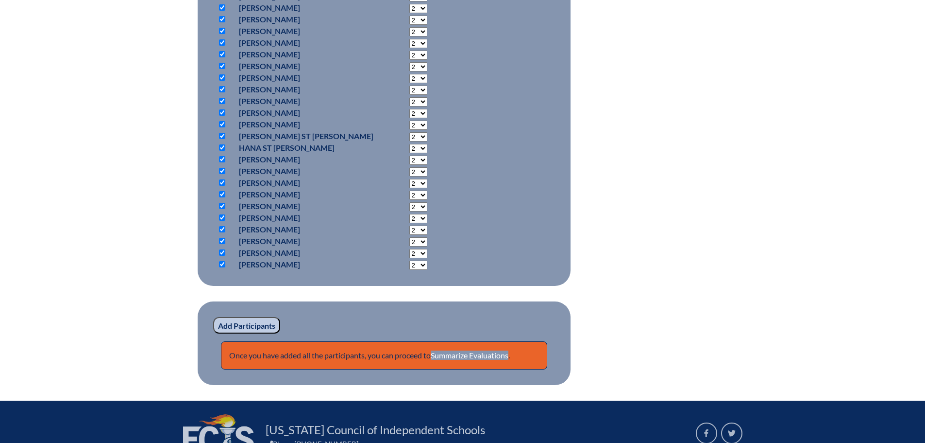
click at [220, 100] on input "checkbox" at bounding box center [222, 101] width 6 height 6
checkbox input "false"
click at [220, 112] on input "checkbox" at bounding box center [222, 112] width 6 height 6
checkbox input "false"
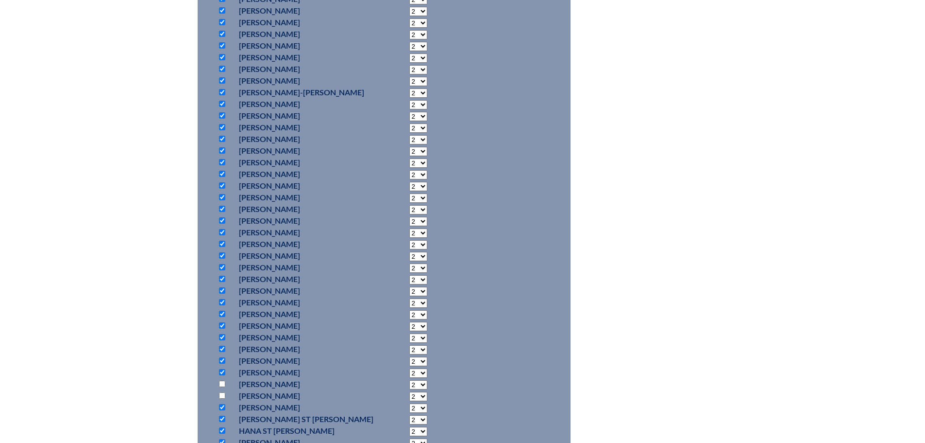
scroll to position [472, 0]
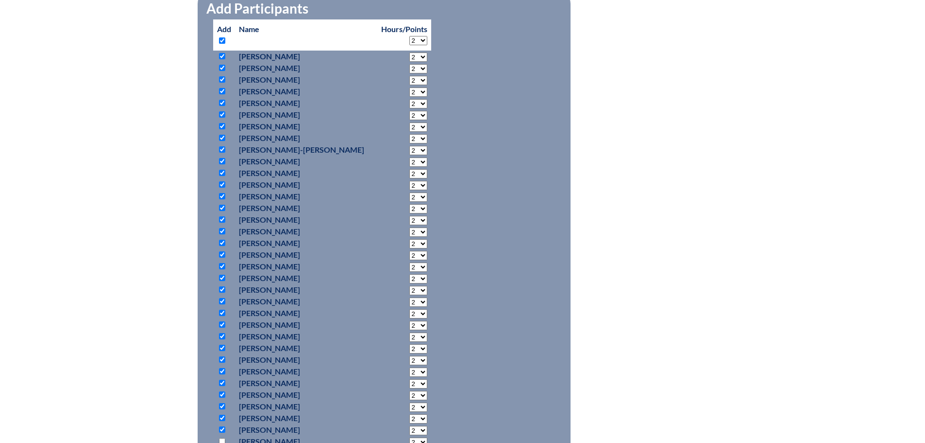
click at [220, 190] on p at bounding box center [224, 196] width 14 height 12
click at [221, 195] on input "checkbox" at bounding box center [222, 196] width 6 height 6
checkbox input "false"
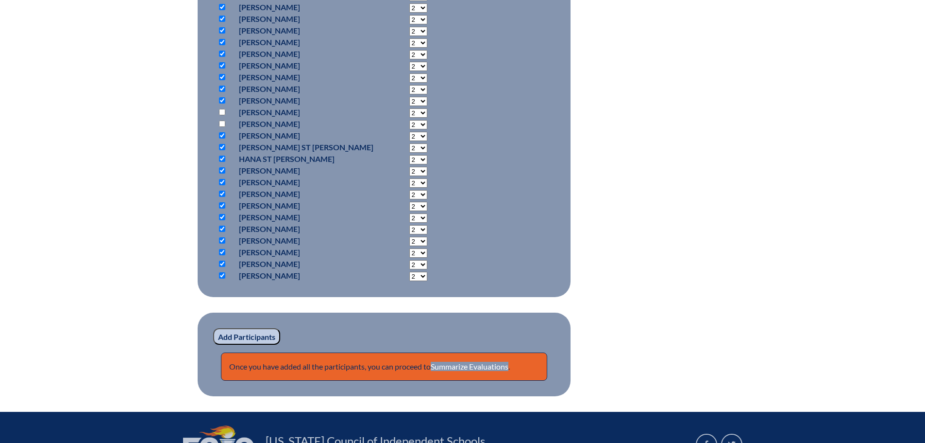
scroll to position [909, 0]
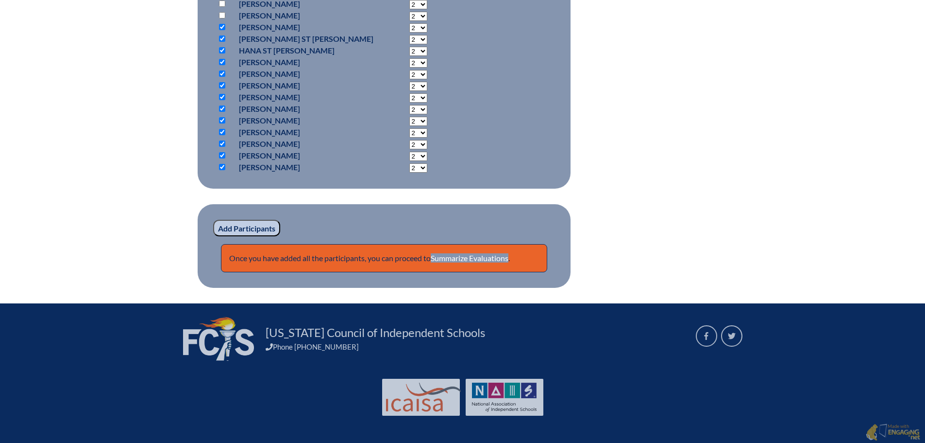
click at [252, 224] on input "Add Participants" at bounding box center [246, 228] width 67 height 17
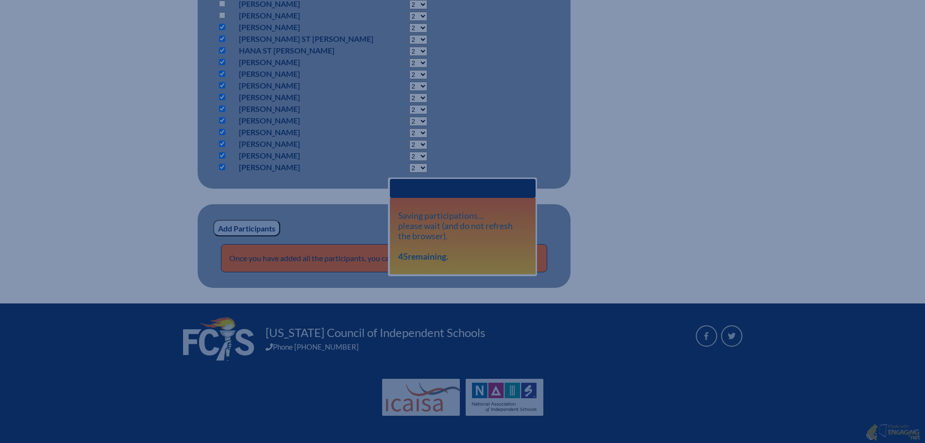
drag, startPoint x: 737, startPoint y: 0, endPoint x: 673, endPoint y: 102, distance: 120.9
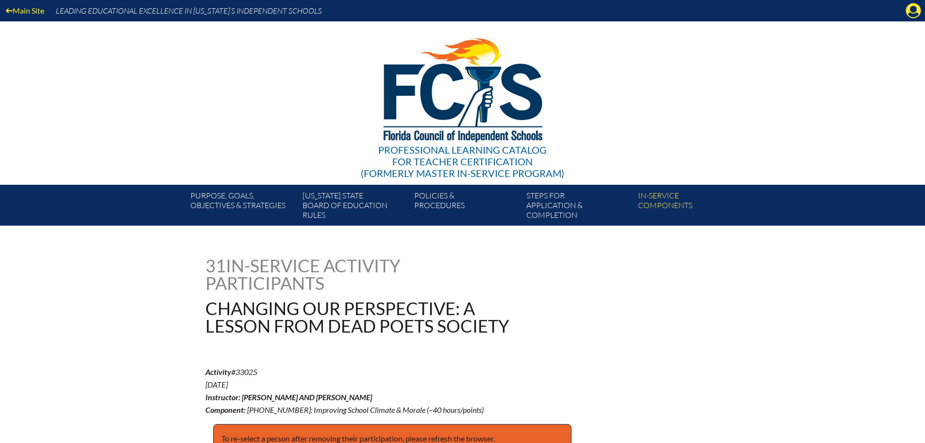
select select "2"
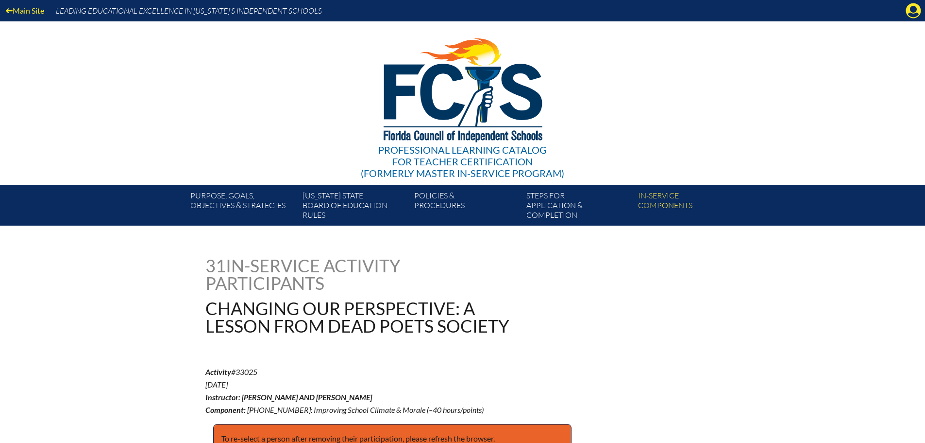
select select "2"
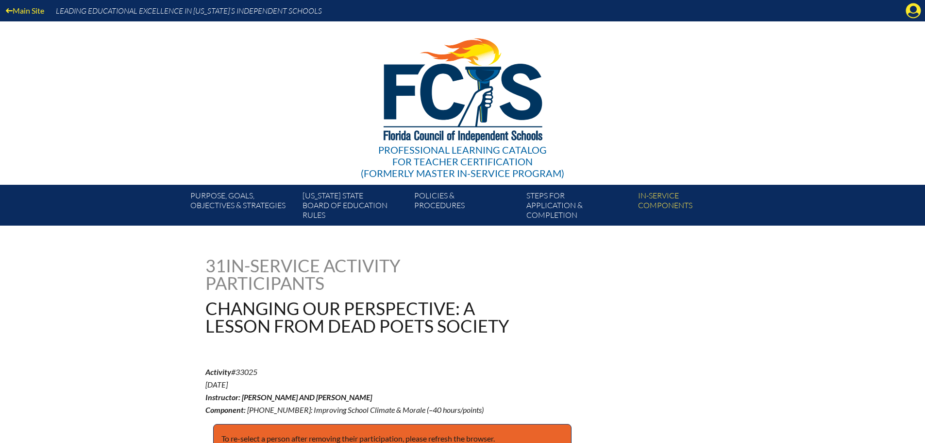
select select "2"
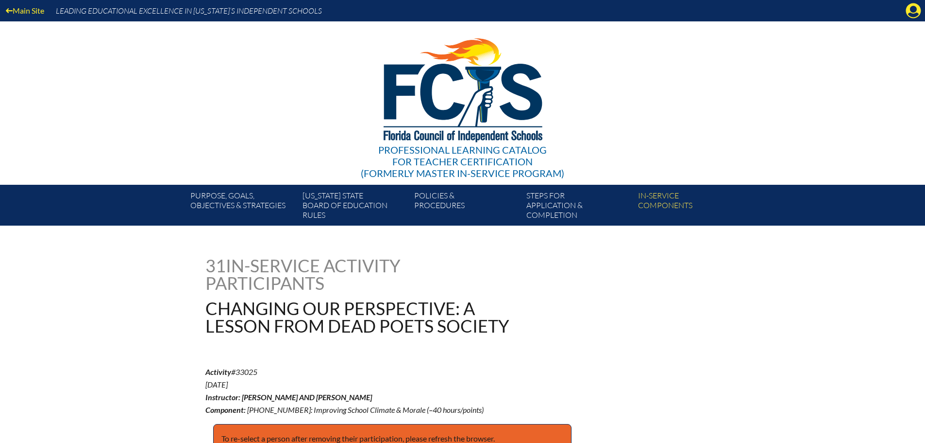
scroll to position [909, 0]
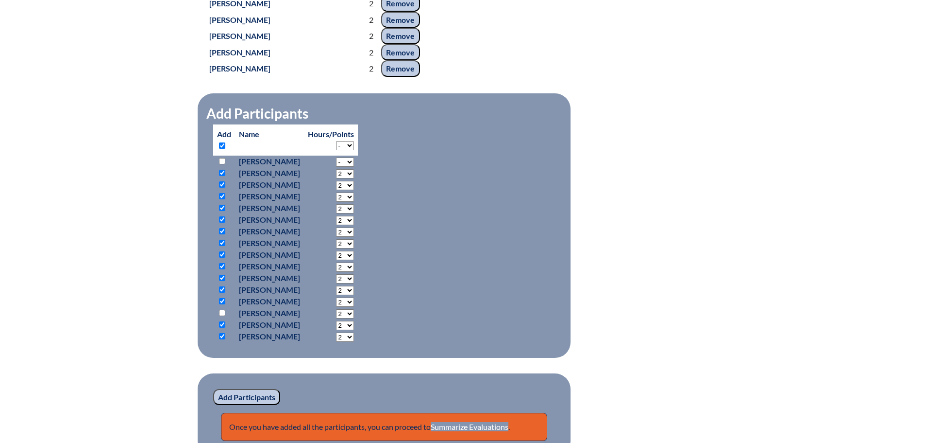
click at [247, 405] on input "Add Participants" at bounding box center [246, 397] width 67 height 17
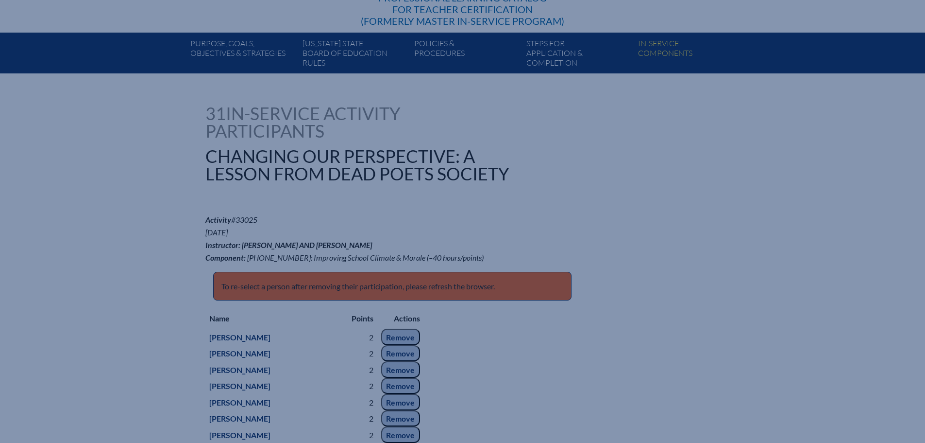
scroll to position [132, 0]
